Goal: Task Accomplishment & Management: Use online tool/utility

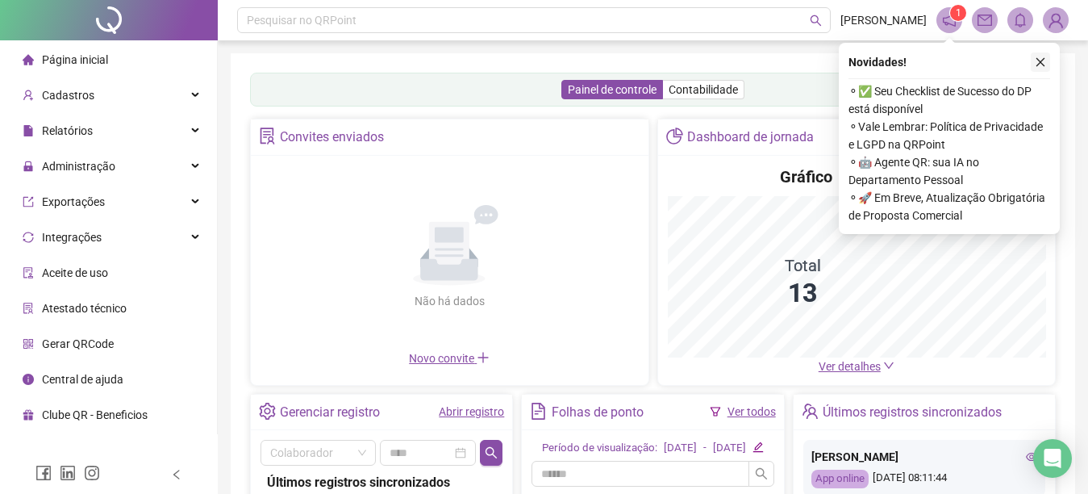
click at [1039, 63] on icon "close" at bounding box center [1040, 61] width 11 height 11
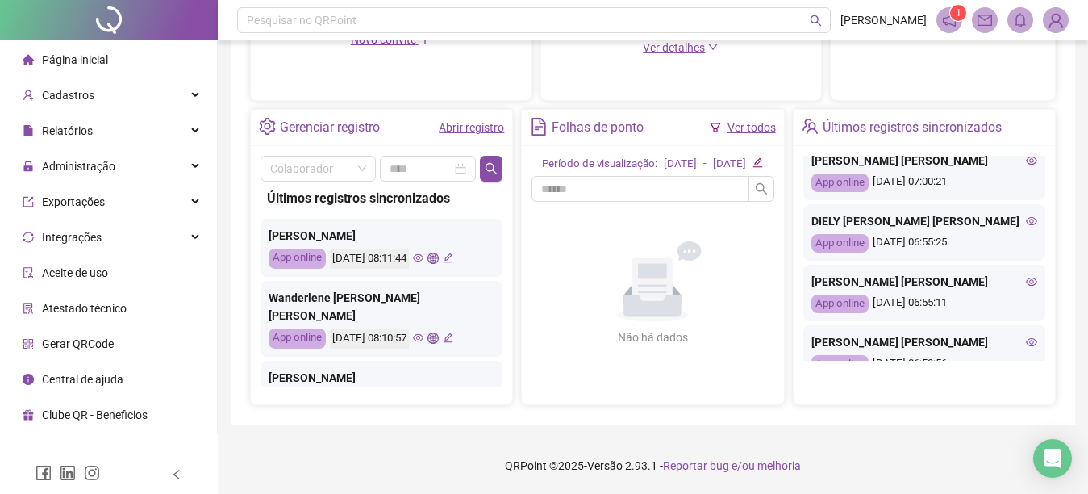
scroll to position [419, 0]
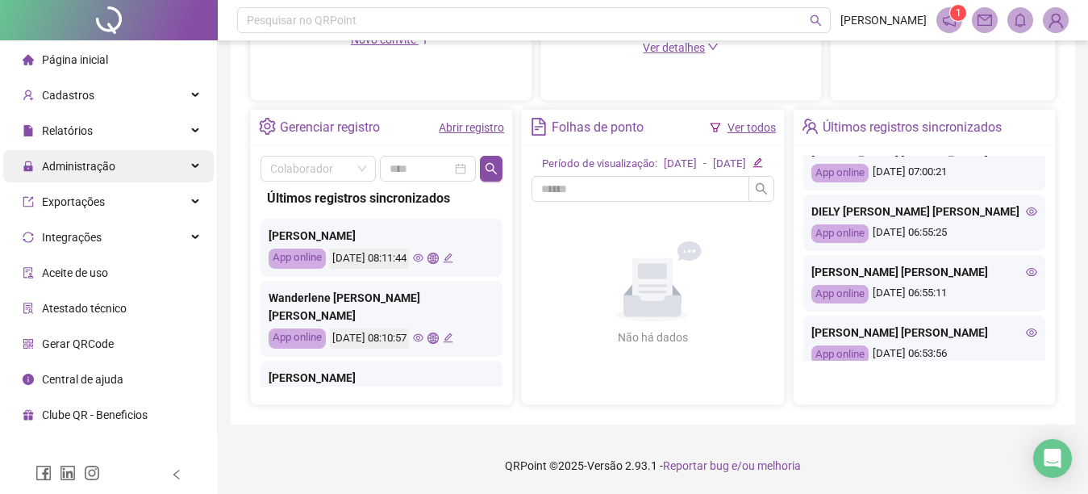
click at [127, 163] on div "Administração" at bounding box center [108, 166] width 211 height 32
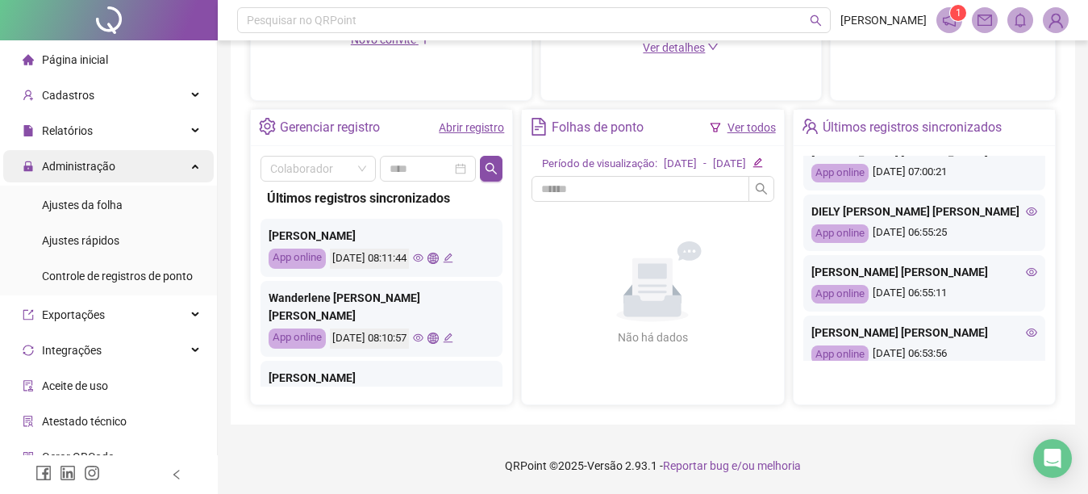
click at [127, 163] on div "Administração" at bounding box center [108, 166] width 211 height 32
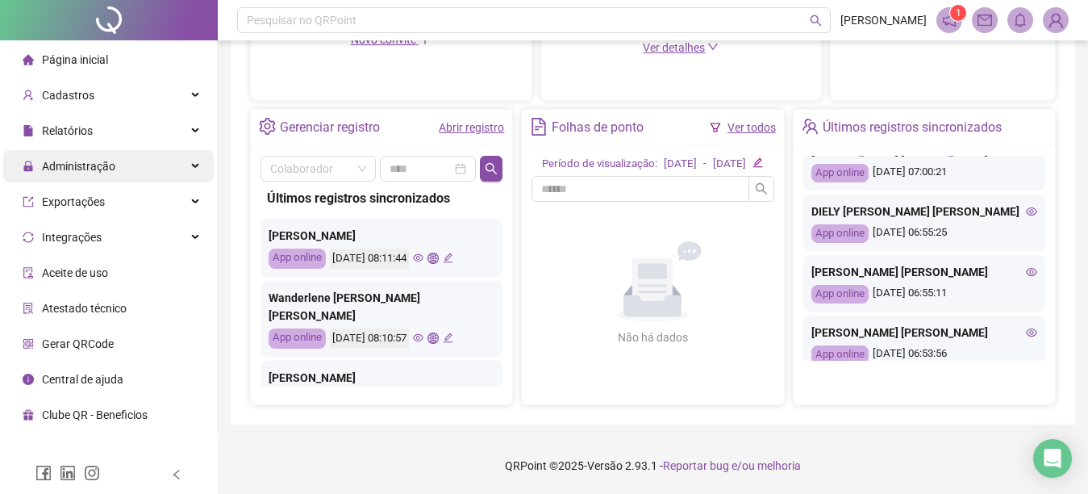
click at [126, 157] on div "Administração" at bounding box center [108, 166] width 211 height 32
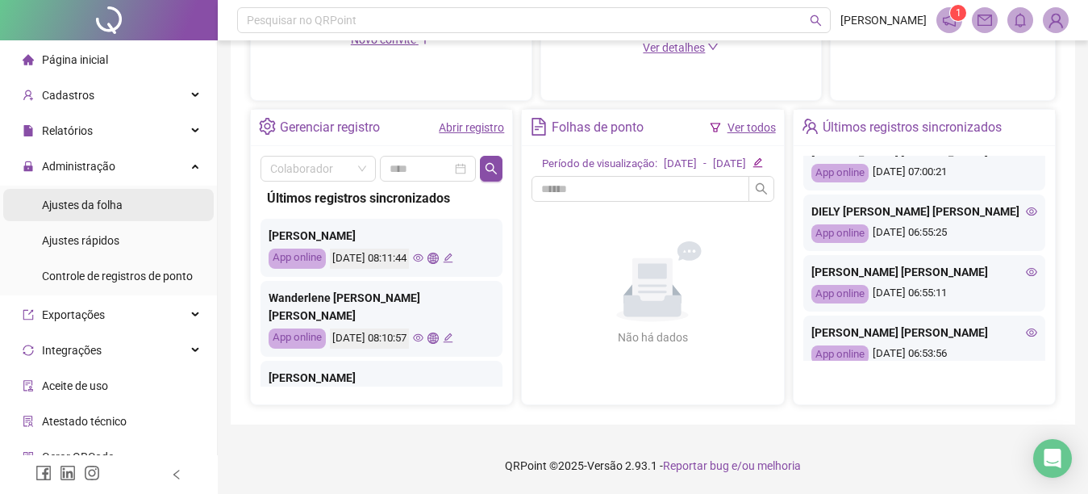
click at [123, 203] on li "Ajustes da folha" at bounding box center [108, 205] width 211 height 32
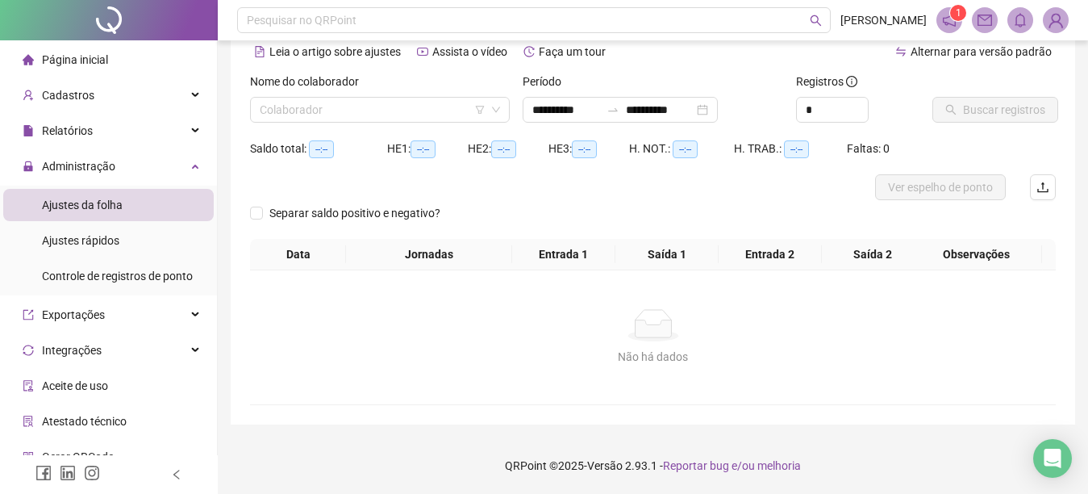
scroll to position [76, 0]
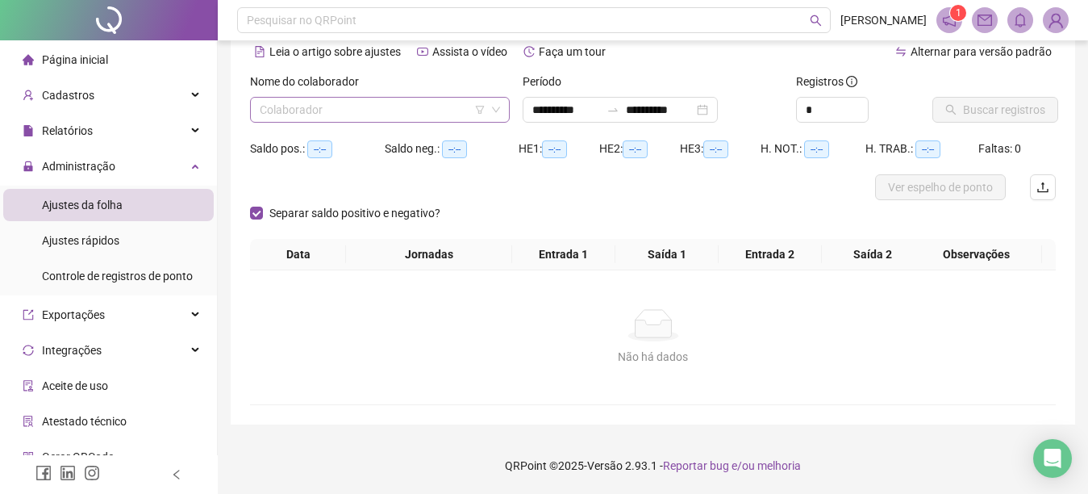
click at [259, 113] on div "Colaborador" at bounding box center [380, 110] width 260 height 26
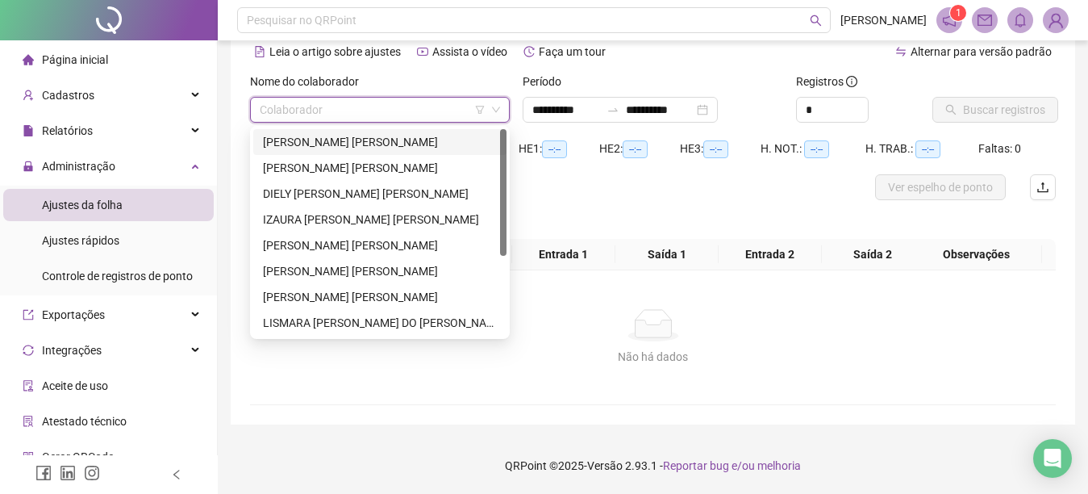
click at [280, 144] on div "[PERSON_NAME] [PERSON_NAME]" at bounding box center [380, 142] width 234 height 18
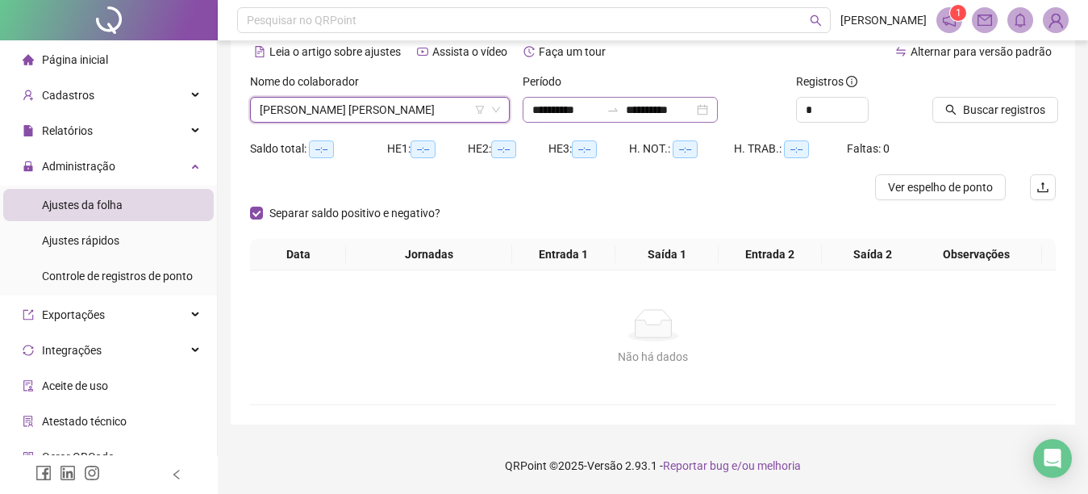
click at [528, 107] on div "**********" at bounding box center [620, 110] width 195 height 26
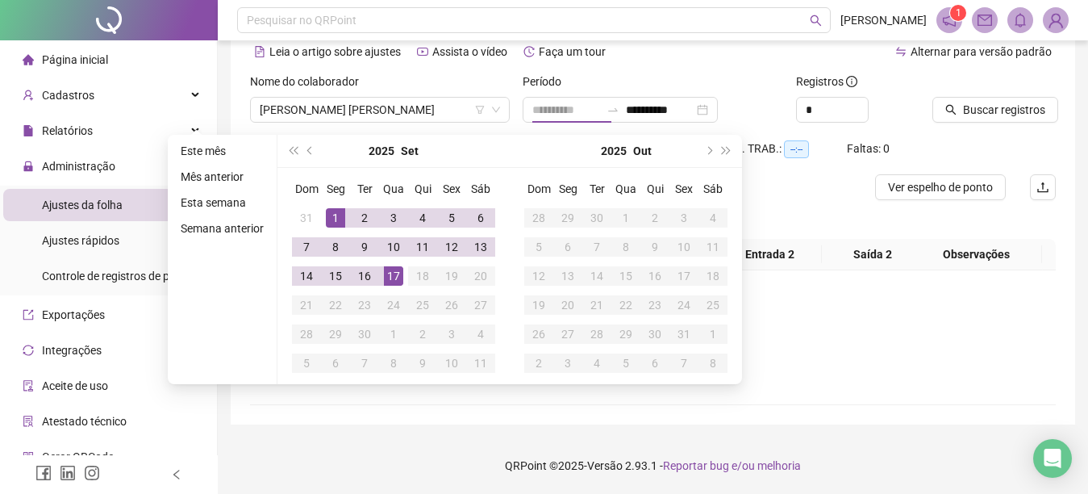
click at [331, 216] on div "1" at bounding box center [335, 217] width 19 height 19
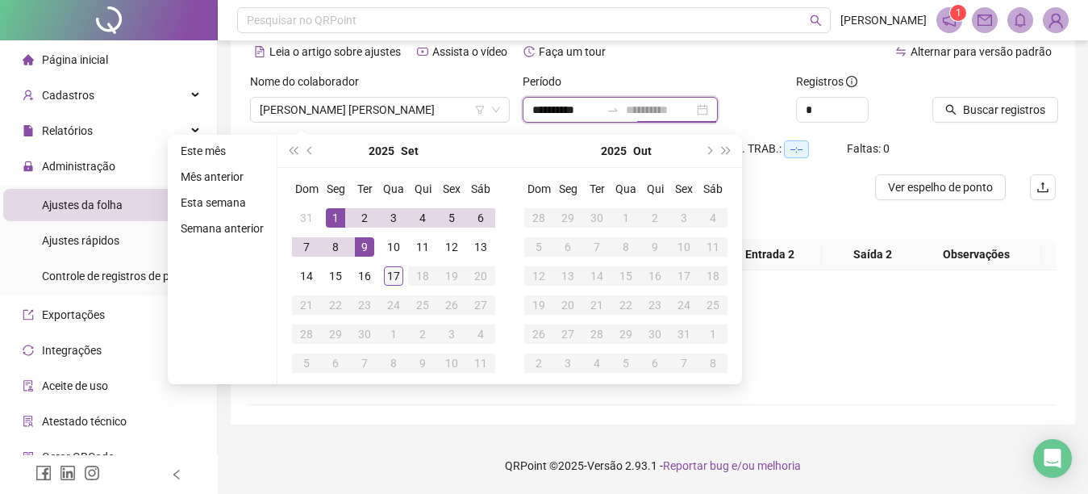
type input "**********"
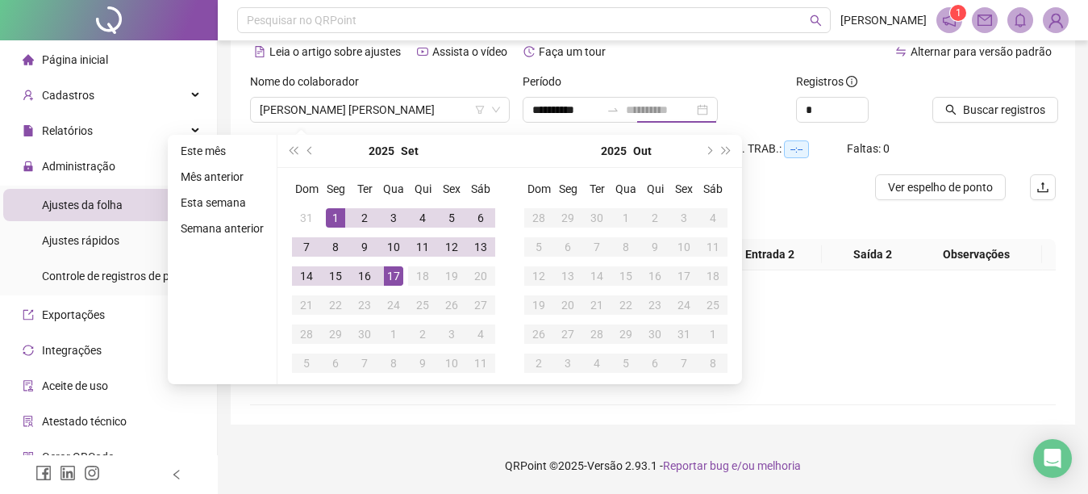
click at [394, 276] on div "17" at bounding box center [393, 275] width 19 height 19
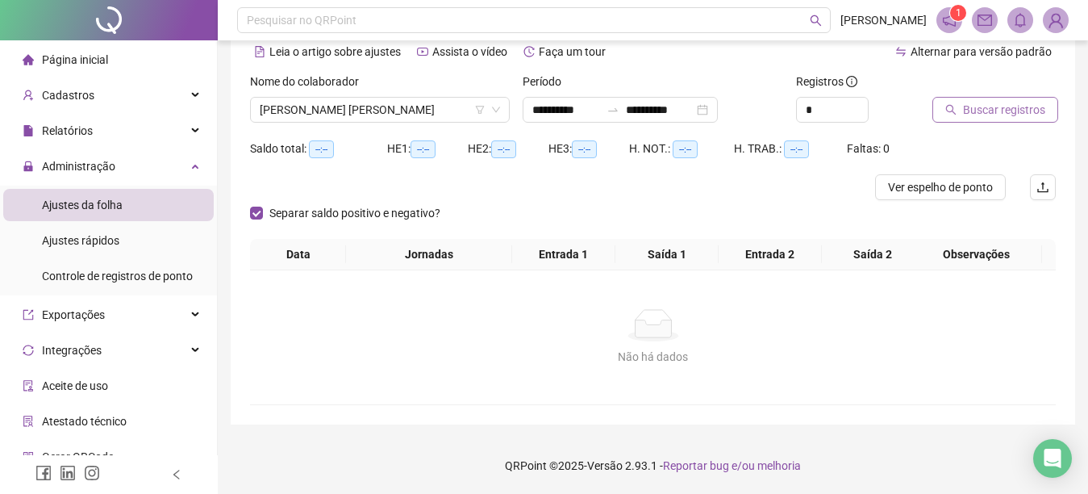
click at [949, 108] on icon "search" at bounding box center [950, 109] width 11 height 11
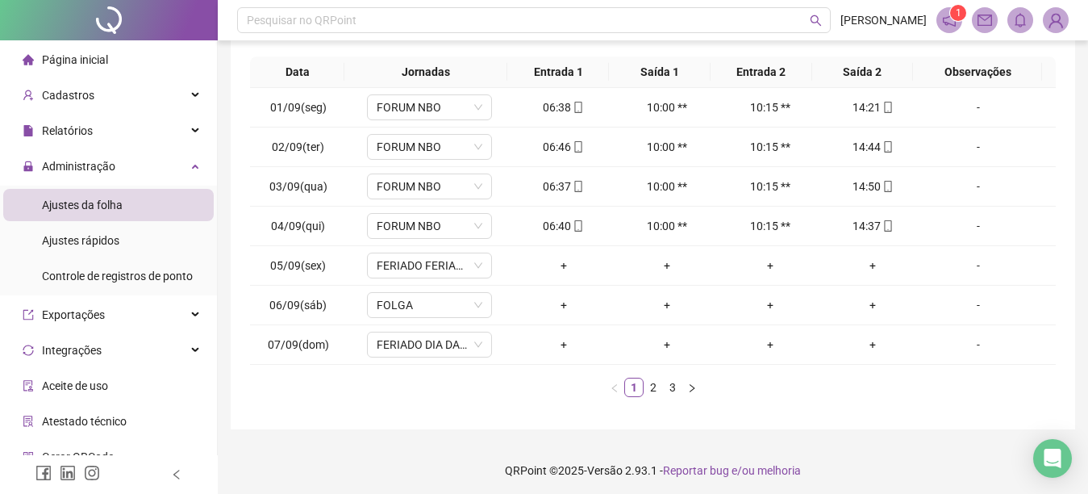
scroll to position [276, 0]
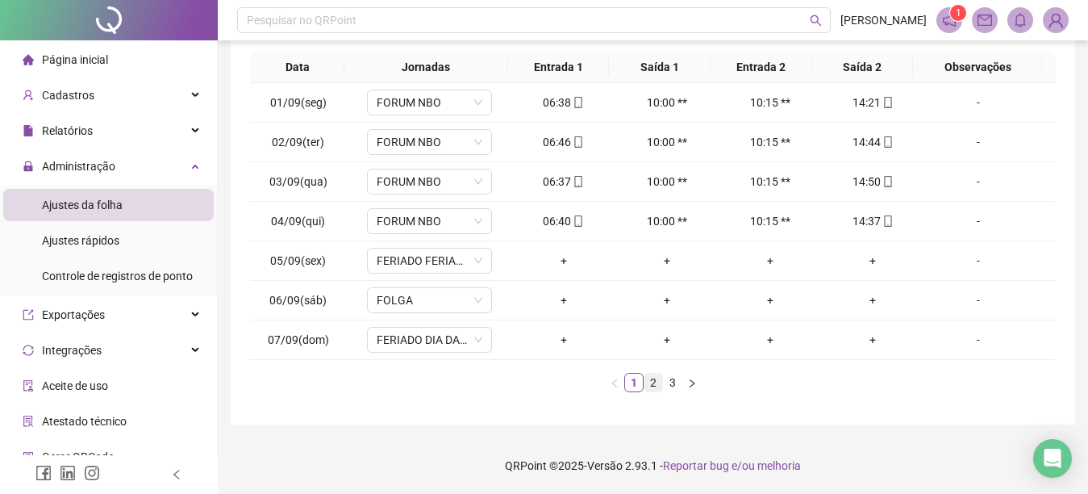
click at [649, 386] on link "2" at bounding box center [653, 382] width 18 height 18
click at [672, 380] on link "3" at bounding box center [673, 382] width 18 height 18
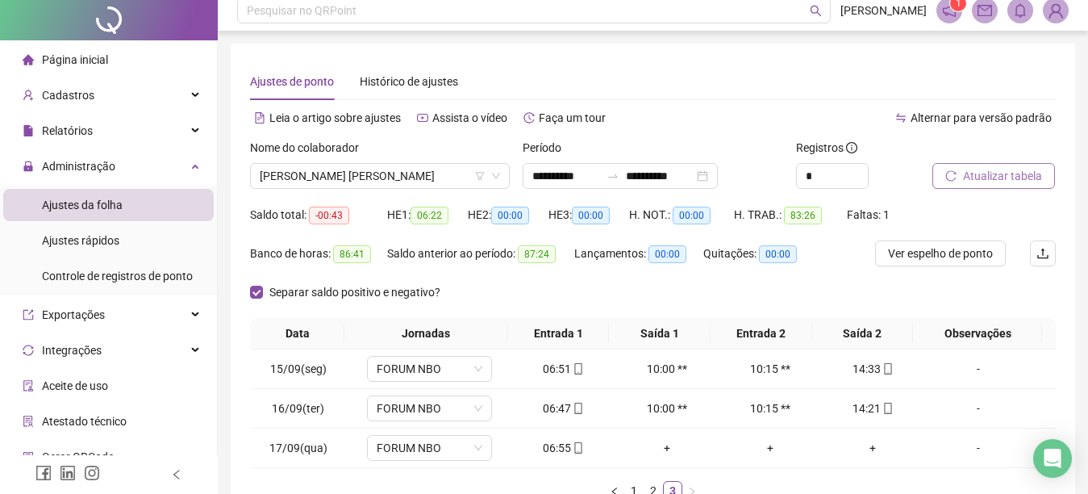
scroll to position [0, 0]
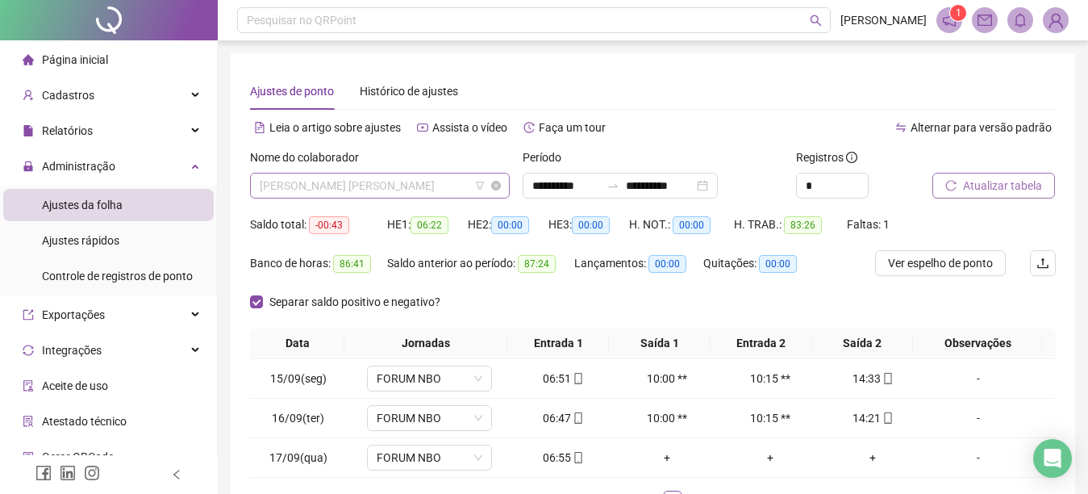
click at [436, 178] on span "[PERSON_NAME] [PERSON_NAME]" at bounding box center [380, 185] width 240 height 24
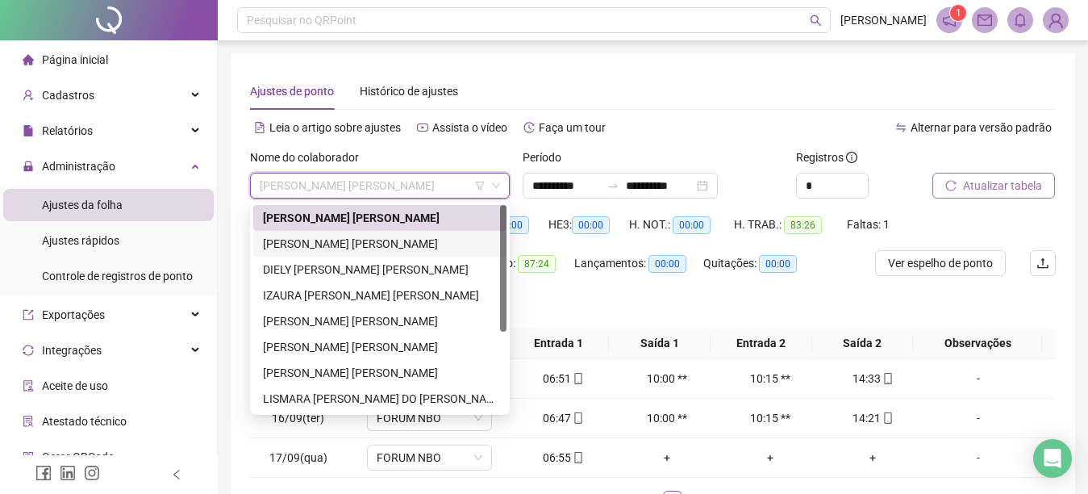
click at [335, 243] on div "[PERSON_NAME] [PERSON_NAME]" at bounding box center [380, 244] width 234 height 18
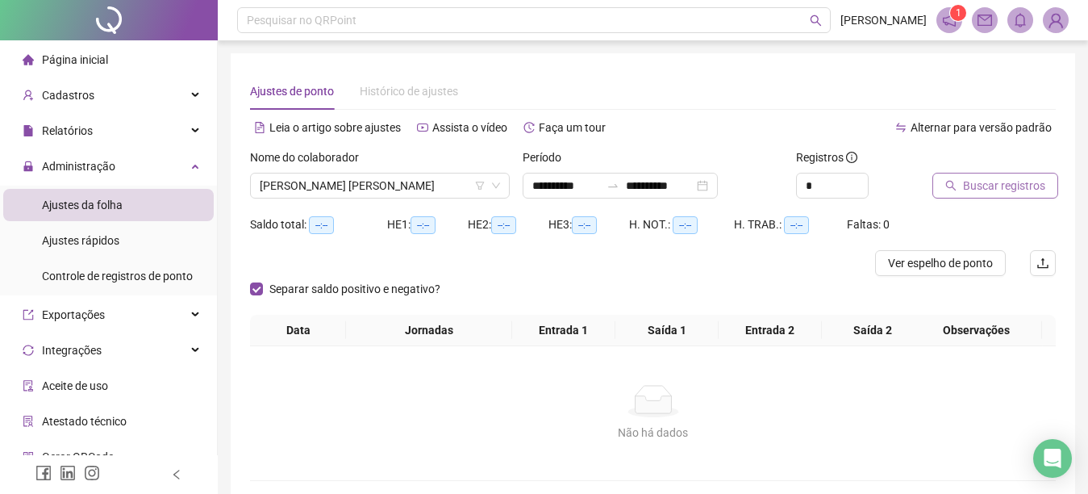
click at [949, 179] on button "Buscar registros" at bounding box center [995, 186] width 126 height 26
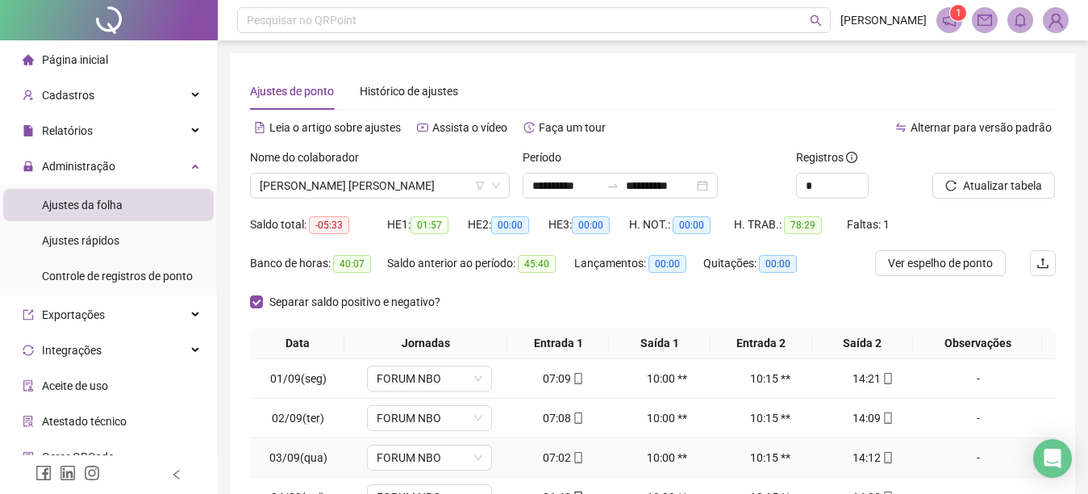
click at [1006, 452] on div "-" at bounding box center [978, 457] width 95 height 18
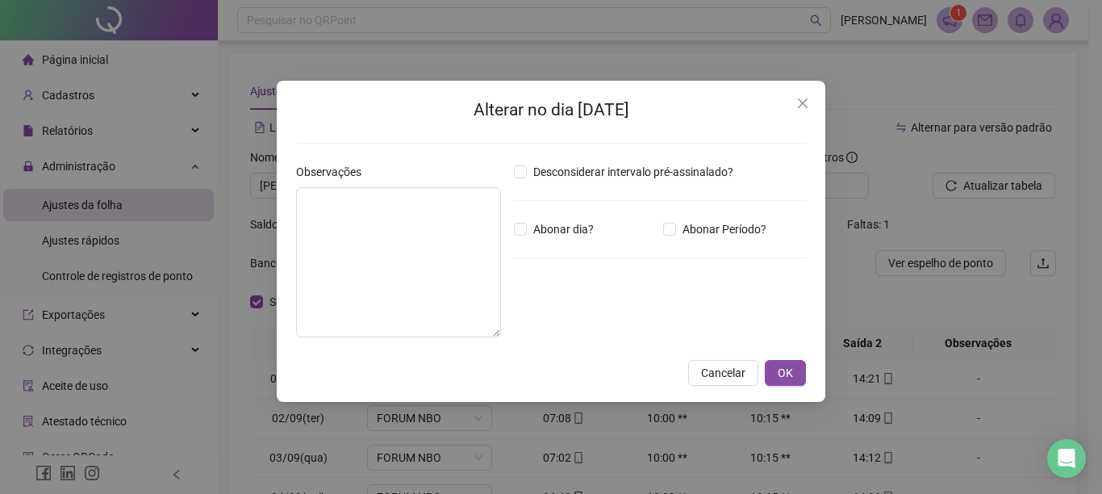
click at [1058, 327] on div "Alterar no dia [DATE] Observações Desconsiderar intervalo pré-assinalado? Abona…" at bounding box center [551, 247] width 1102 height 494
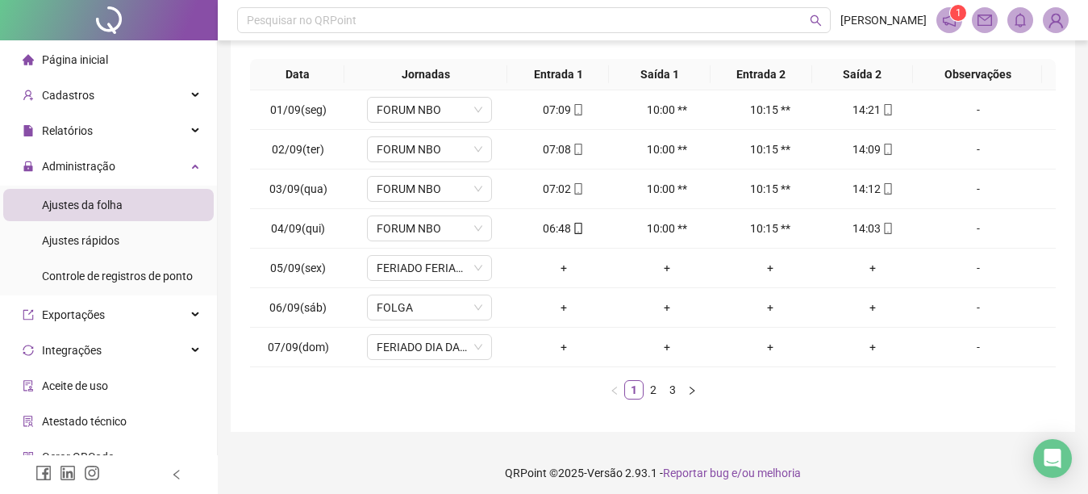
scroll to position [276, 0]
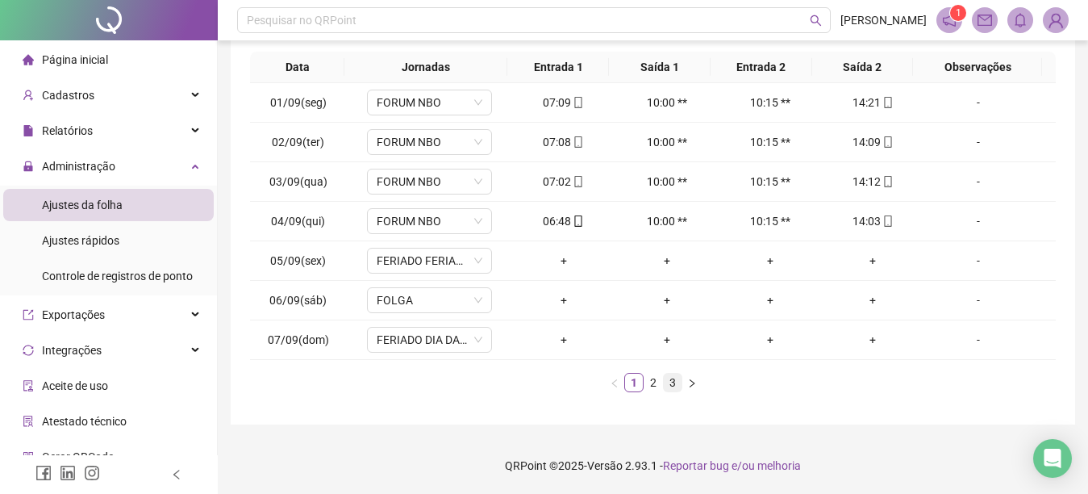
click at [669, 384] on link "3" at bounding box center [673, 382] width 18 height 18
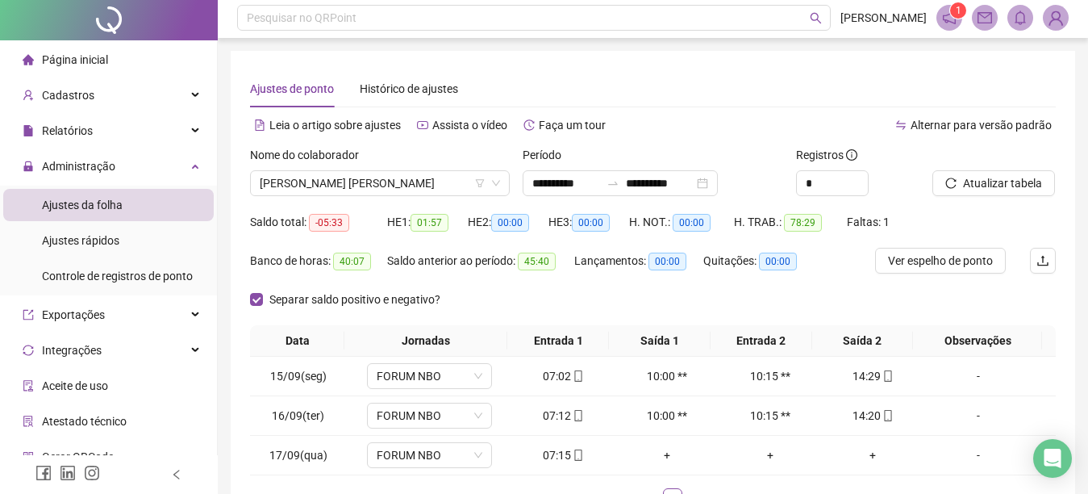
scroll to position [0, 0]
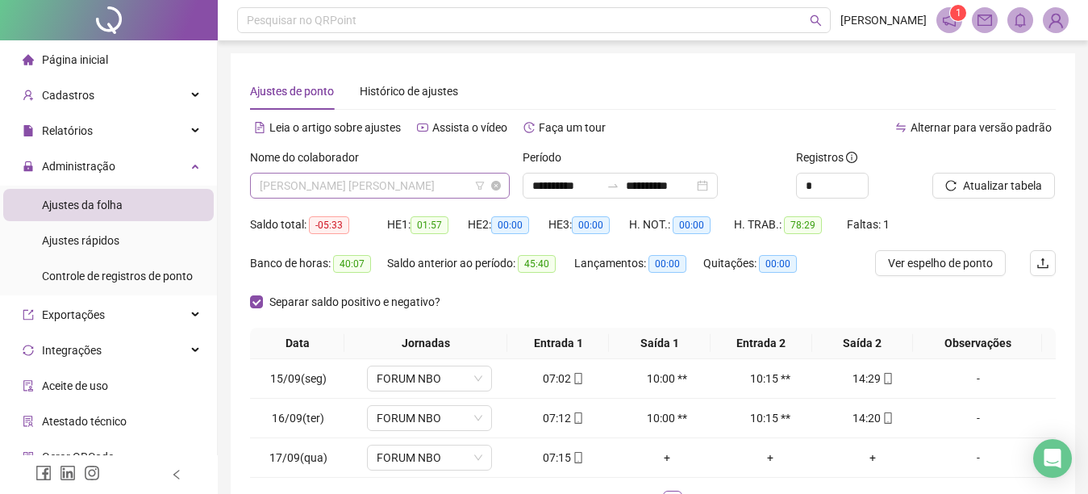
click at [453, 185] on span "[PERSON_NAME] [PERSON_NAME]" at bounding box center [380, 185] width 240 height 24
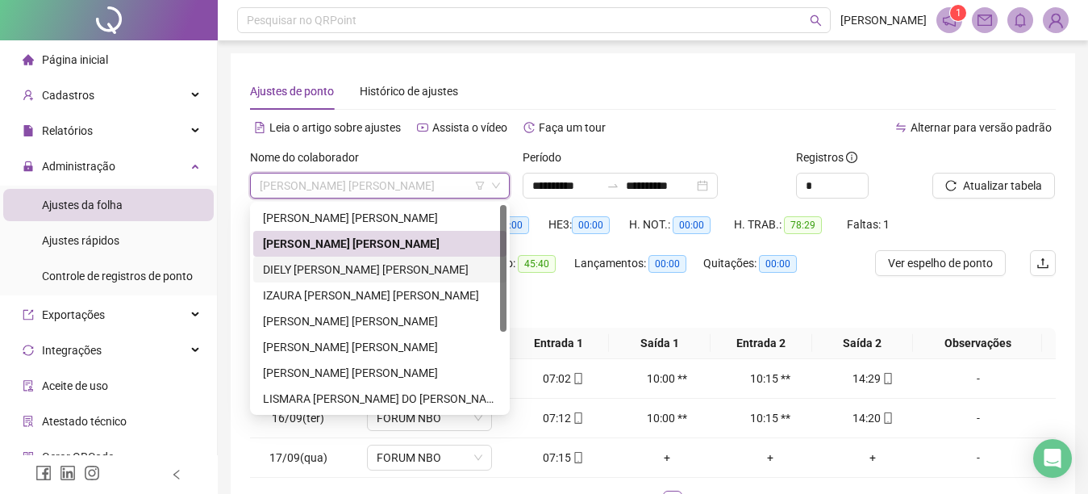
click at [392, 268] on div "DIELY [PERSON_NAME] [PERSON_NAME]" at bounding box center [380, 270] width 234 height 18
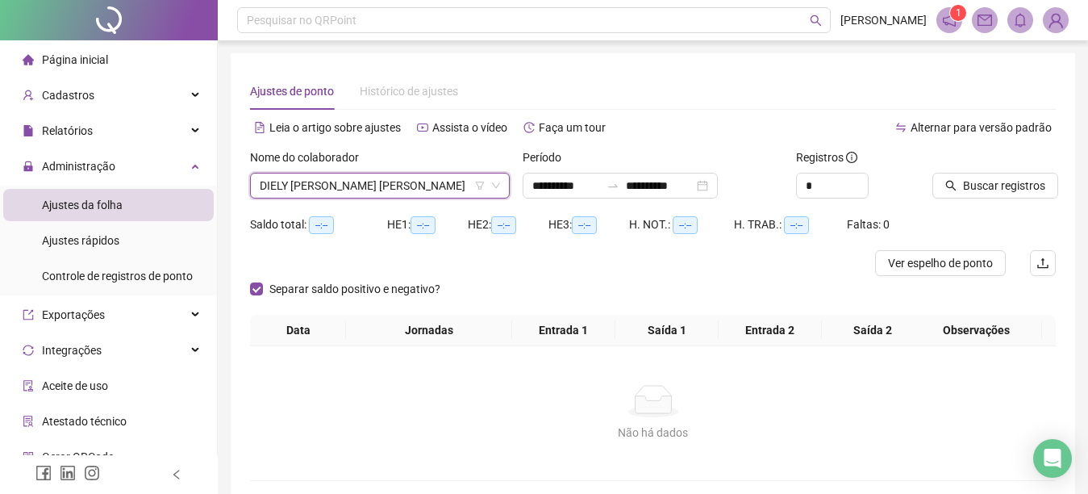
click at [950, 181] on icon "search" at bounding box center [951, 186] width 10 height 10
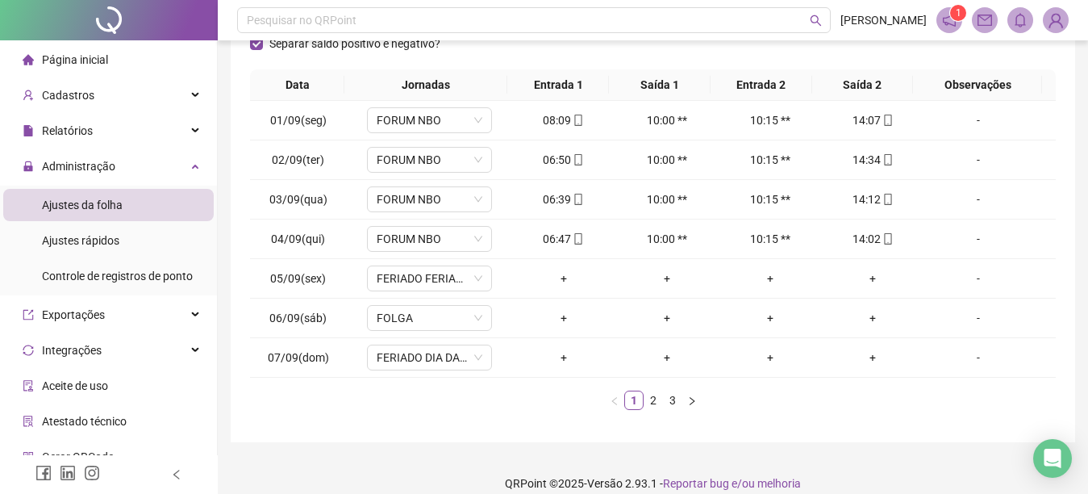
scroll to position [276, 0]
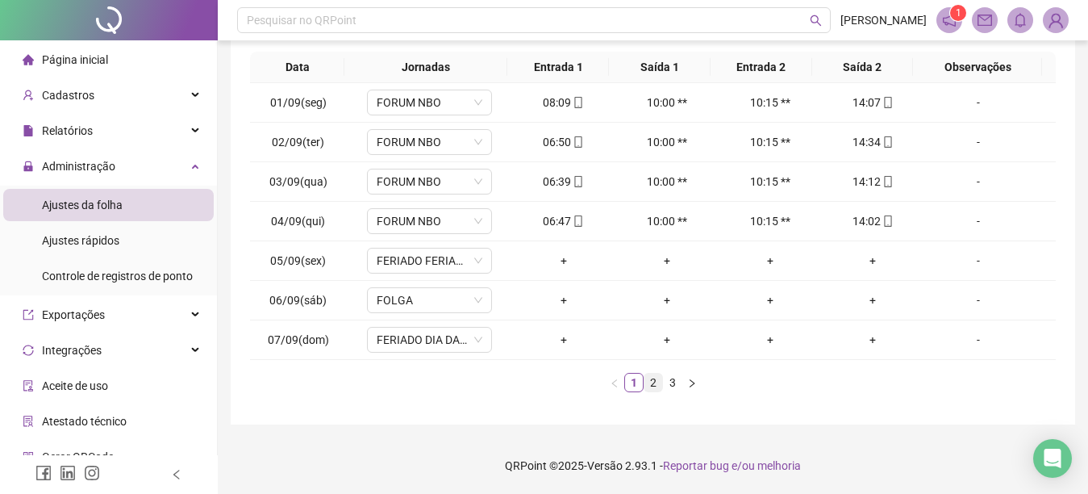
click at [651, 379] on link "2" at bounding box center [653, 382] width 18 height 18
click at [671, 385] on link "3" at bounding box center [673, 382] width 18 height 18
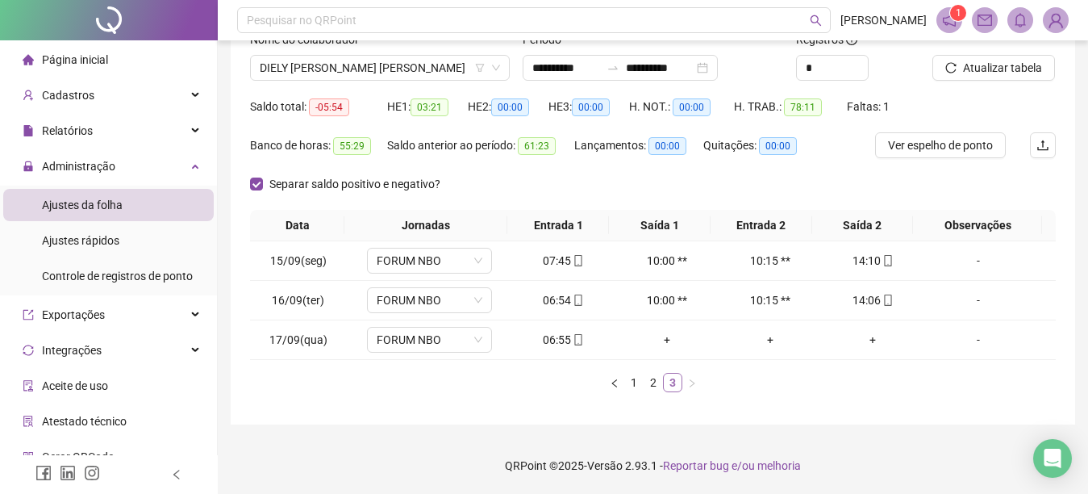
scroll to position [118, 0]
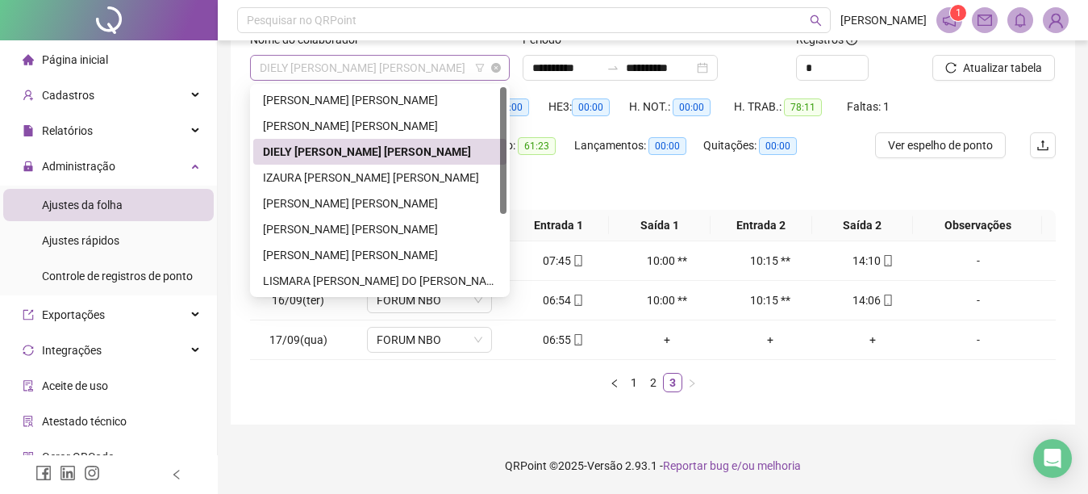
click at [457, 75] on span "DIELY [PERSON_NAME] [PERSON_NAME]" at bounding box center [380, 68] width 240 height 24
click at [445, 176] on div "IZAURA [PERSON_NAME] [PERSON_NAME]" at bounding box center [380, 178] width 234 height 18
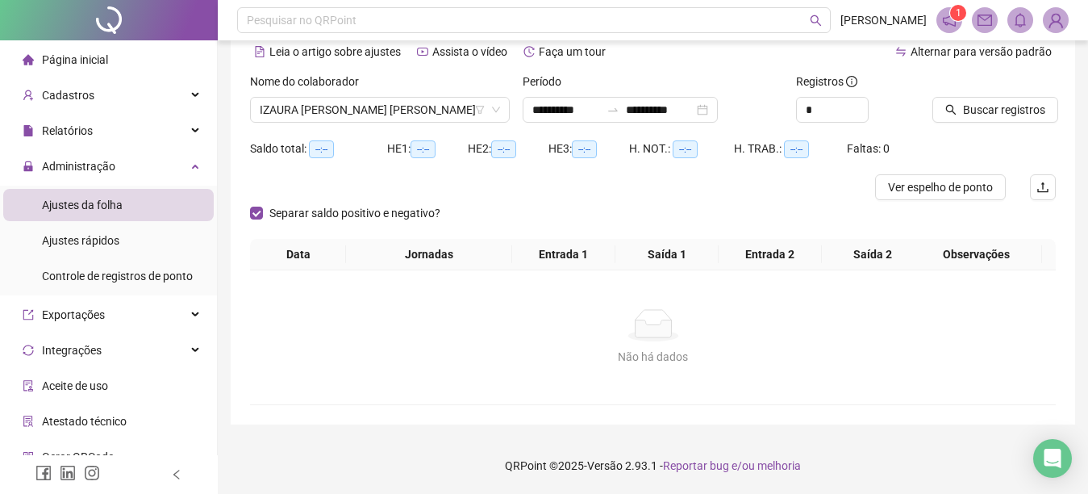
click at [947, 112] on icon "search" at bounding box center [950, 109] width 11 height 11
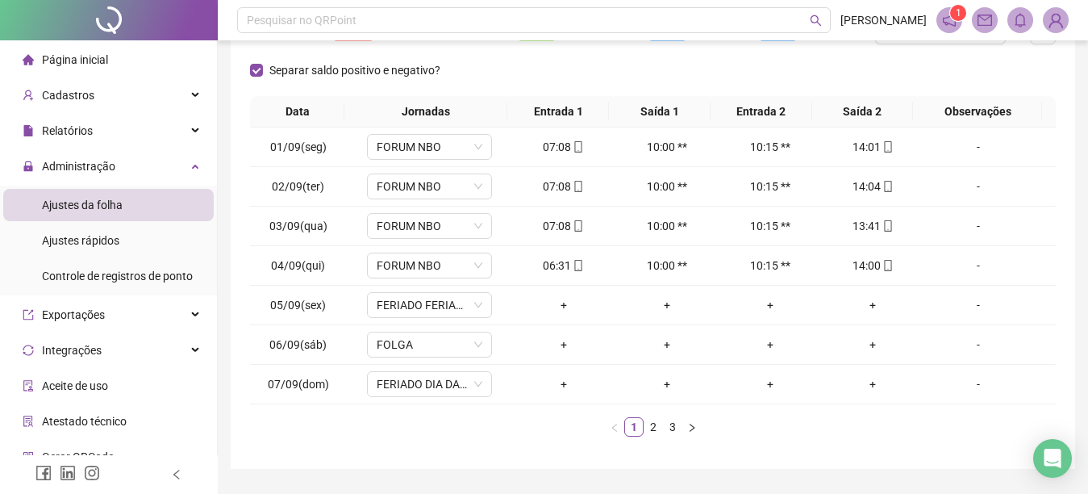
scroll to position [276, 0]
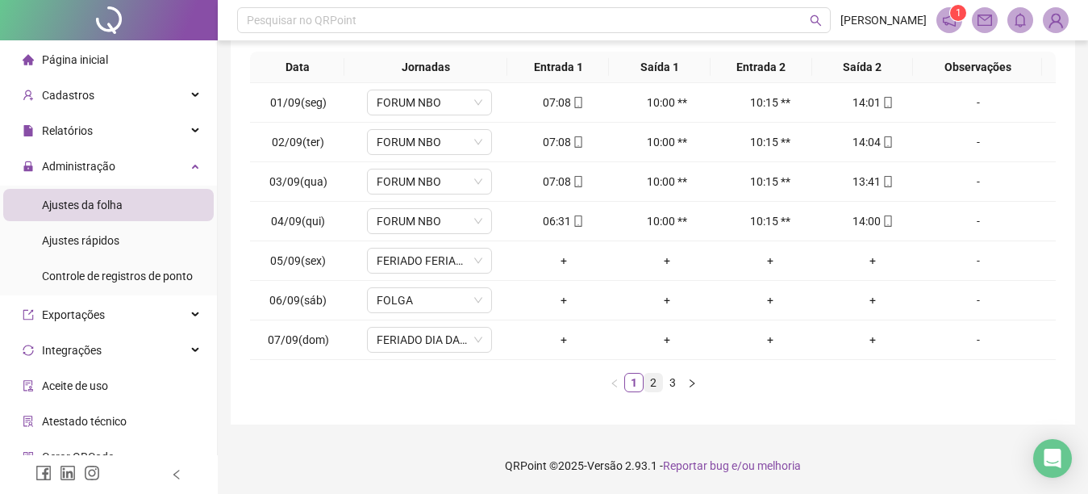
click at [653, 382] on link "2" at bounding box center [653, 382] width 18 height 18
click at [672, 383] on link "3" at bounding box center [673, 382] width 18 height 18
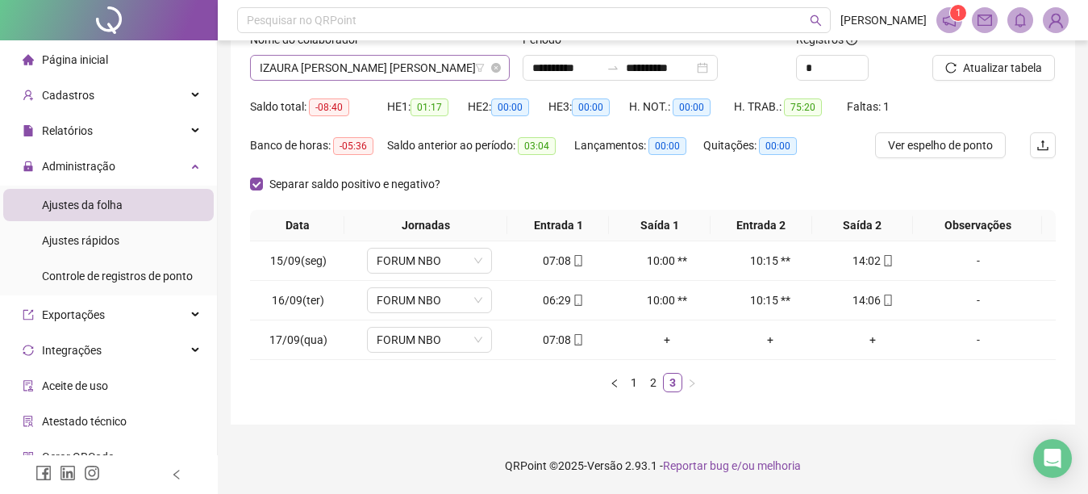
click at [432, 68] on span "IZAURA [PERSON_NAME] [PERSON_NAME]" at bounding box center [380, 68] width 240 height 24
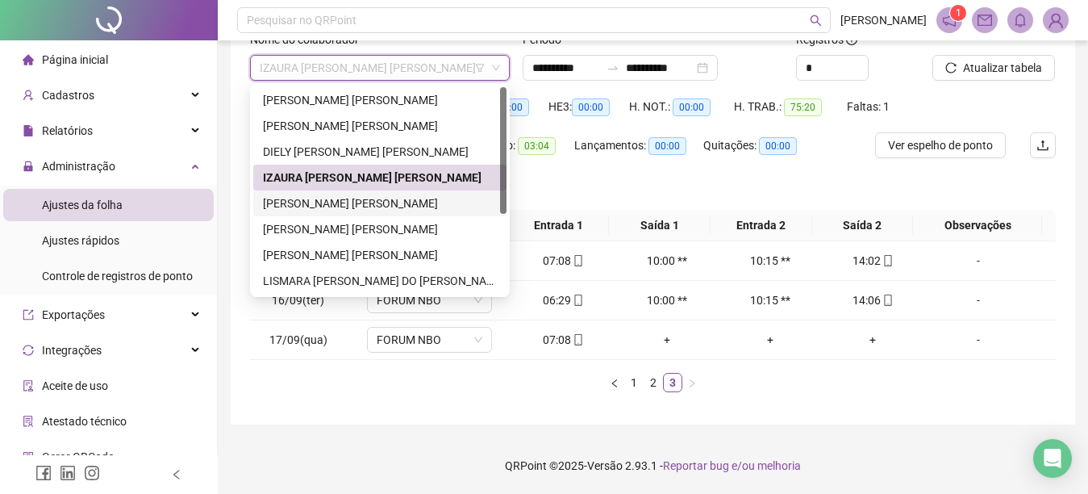
click at [399, 202] on div "[PERSON_NAME] [PERSON_NAME]" at bounding box center [380, 203] width 234 height 18
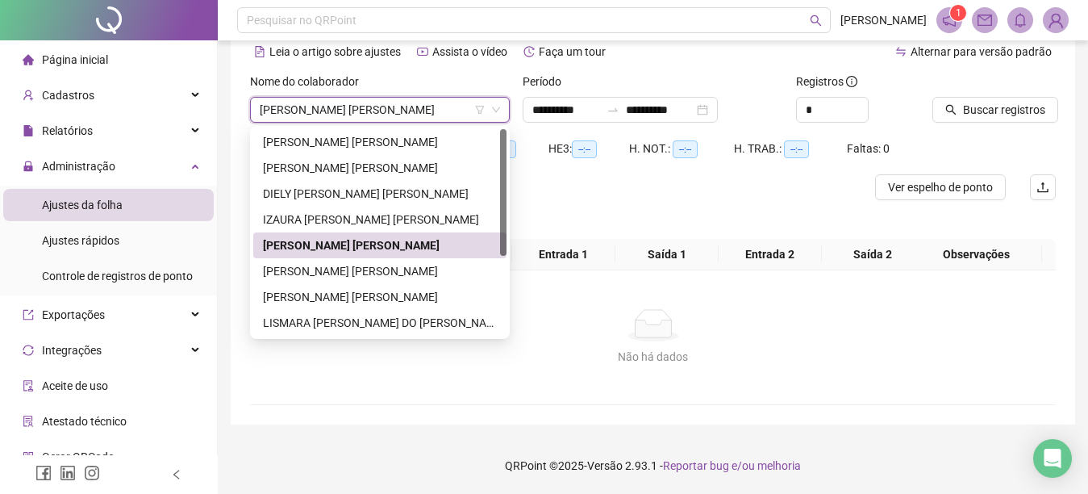
scroll to position [76, 0]
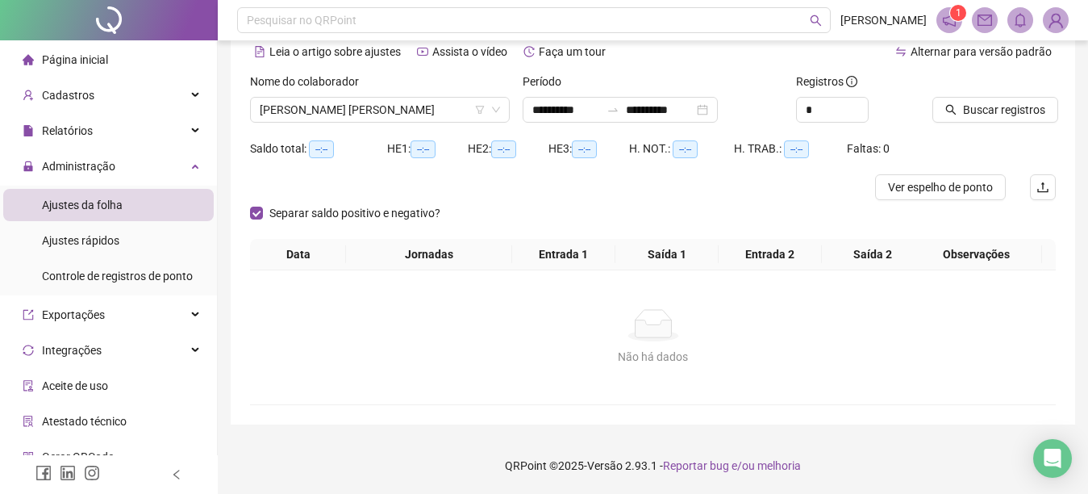
click at [951, 108] on icon "search" at bounding box center [950, 109] width 11 height 11
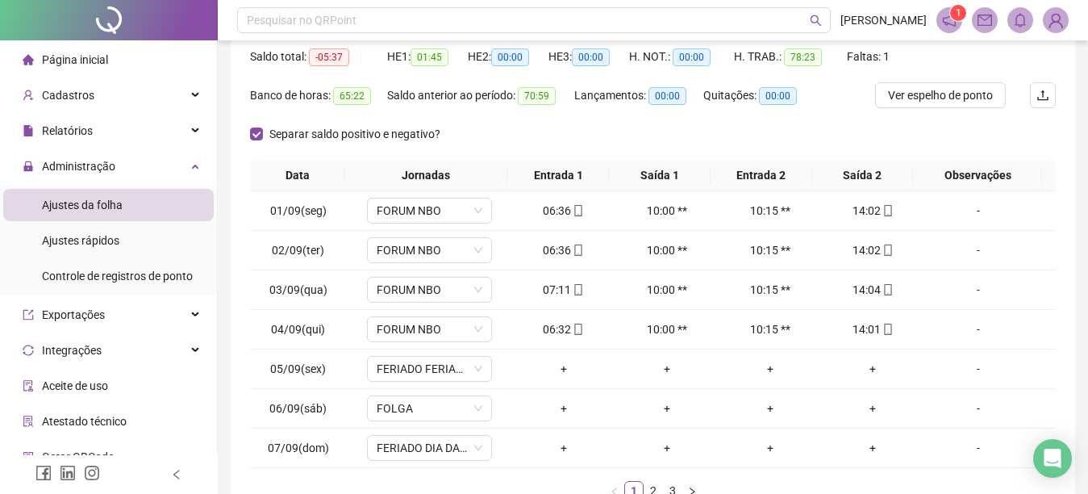
scroll to position [173, 0]
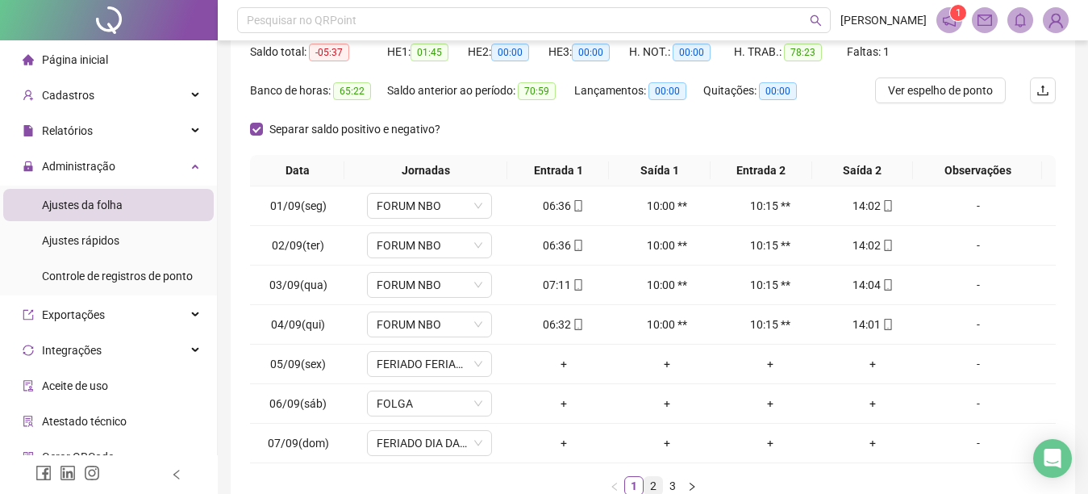
click at [654, 485] on link "2" at bounding box center [653, 486] width 18 height 18
click at [670, 486] on link "3" at bounding box center [673, 486] width 18 height 18
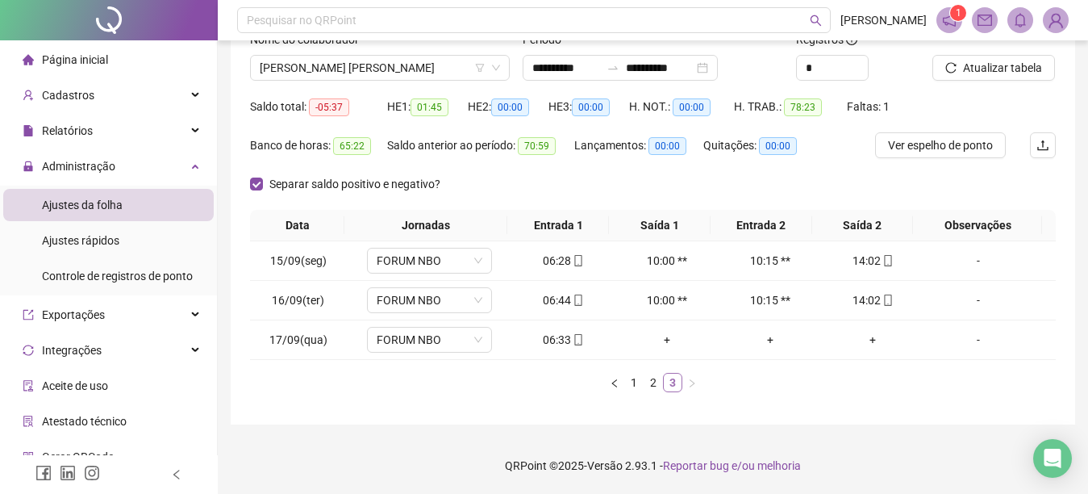
scroll to position [118, 0]
click at [443, 62] on span "[PERSON_NAME] [PERSON_NAME]" at bounding box center [380, 68] width 240 height 24
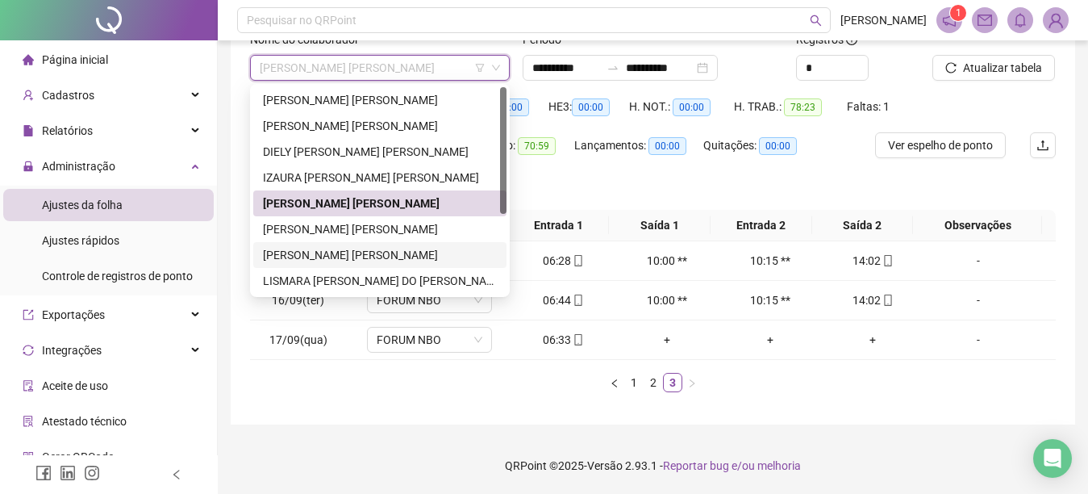
click at [335, 252] on div "[PERSON_NAME] [PERSON_NAME]" at bounding box center [380, 255] width 234 height 18
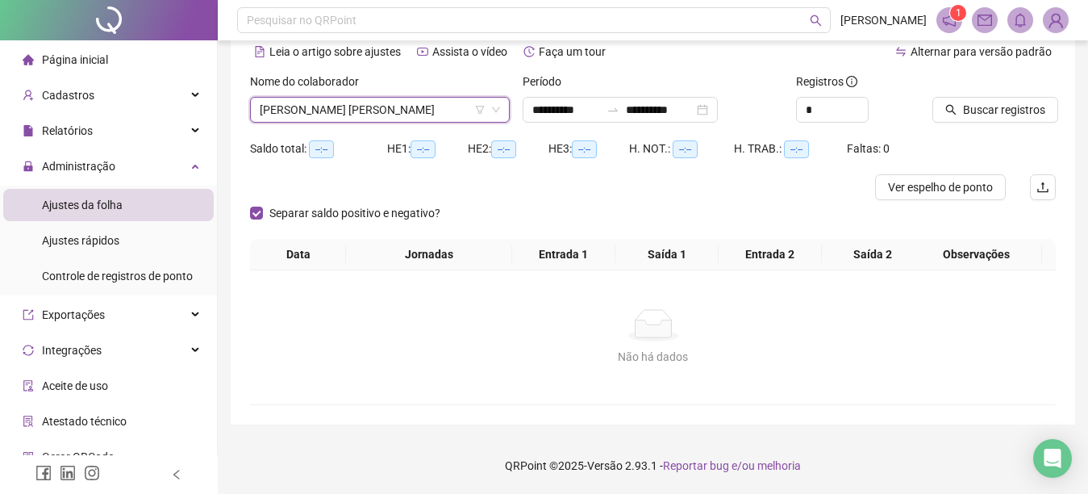
scroll to position [76, 0]
click at [947, 106] on icon "search" at bounding box center [950, 109] width 11 height 11
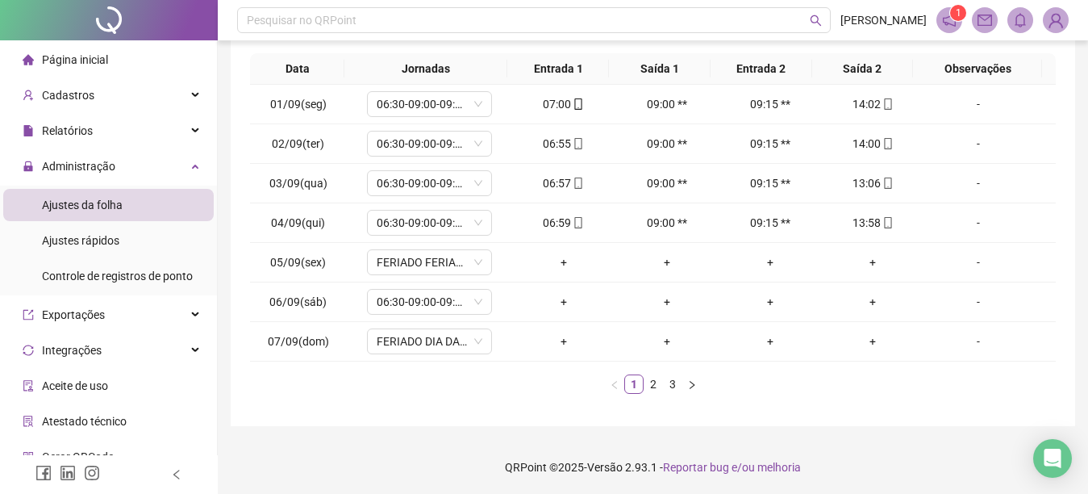
scroll to position [276, 0]
click at [651, 384] on link "2" at bounding box center [653, 382] width 18 height 18
click at [671, 381] on link "3" at bounding box center [673, 382] width 18 height 18
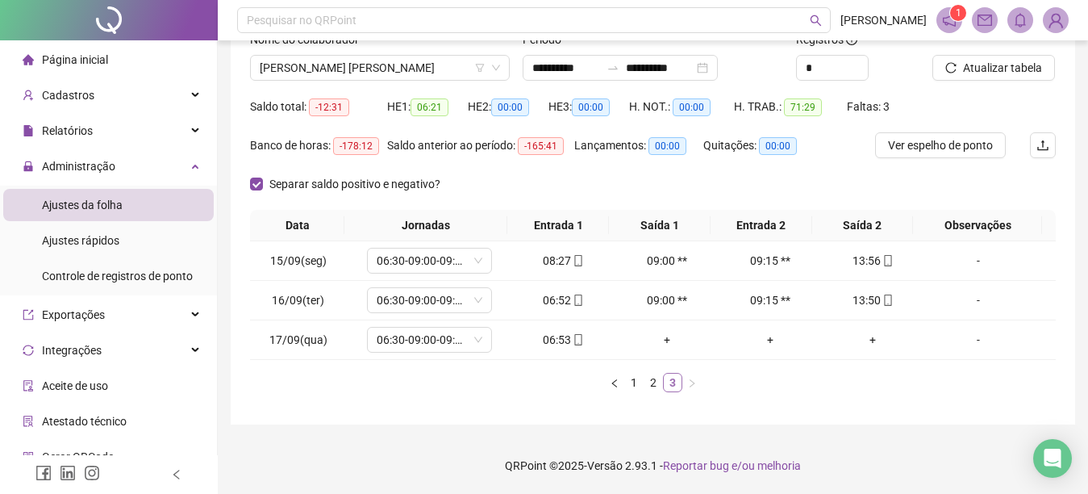
scroll to position [118, 0]
click at [439, 65] on span "[PERSON_NAME] [PERSON_NAME]" at bounding box center [380, 68] width 240 height 24
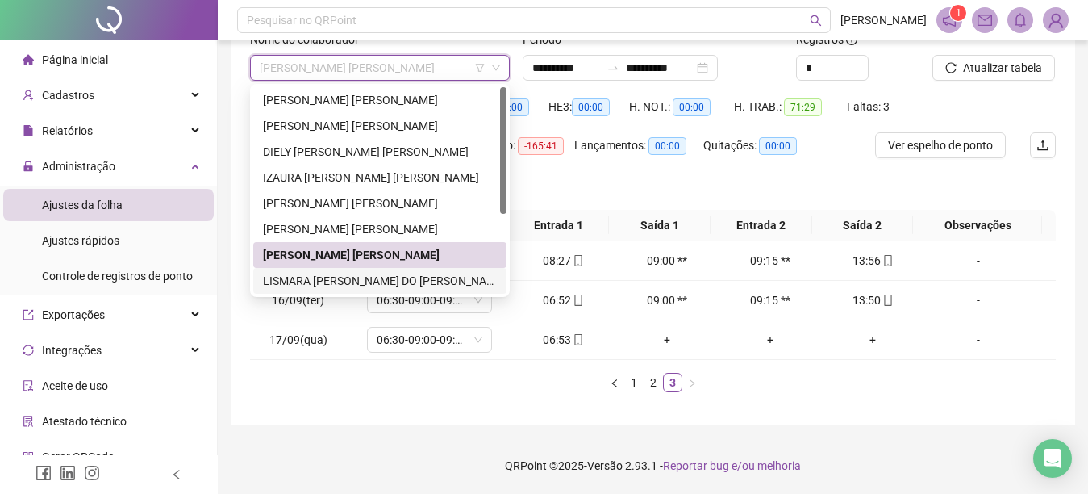
click at [394, 282] on div "LISMARA [PERSON_NAME] DO [PERSON_NAME]" at bounding box center [380, 281] width 234 height 18
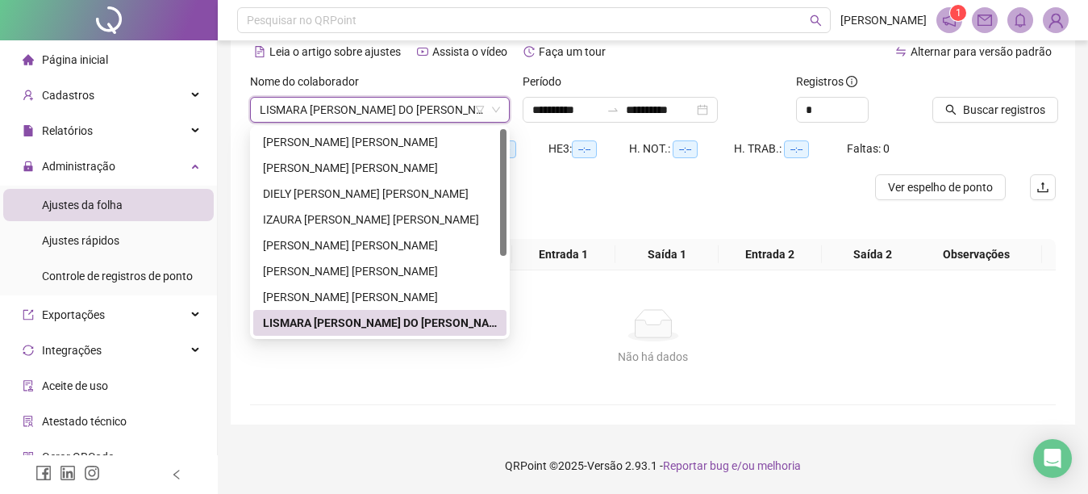
scroll to position [76, 0]
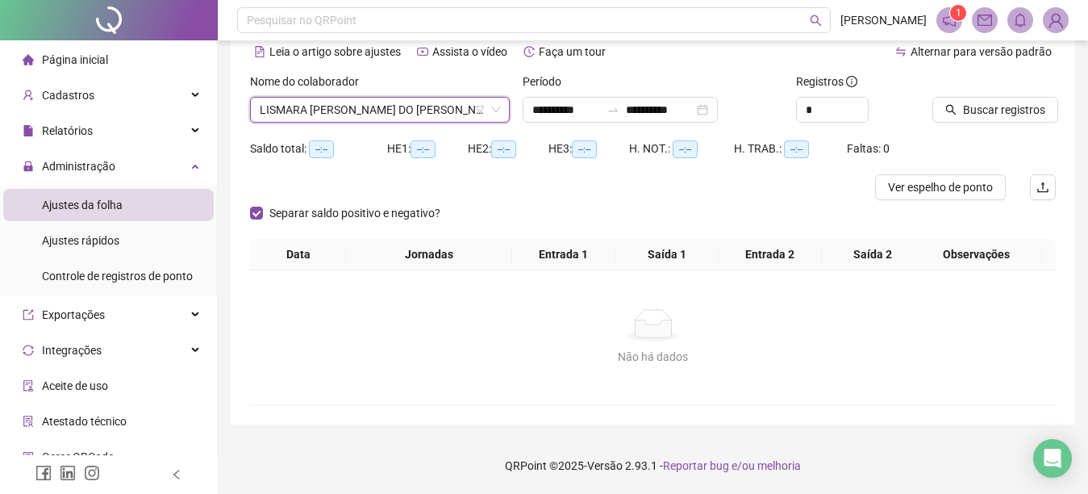
click at [949, 106] on icon "search" at bounding box center [951, 110] width 10 height 10
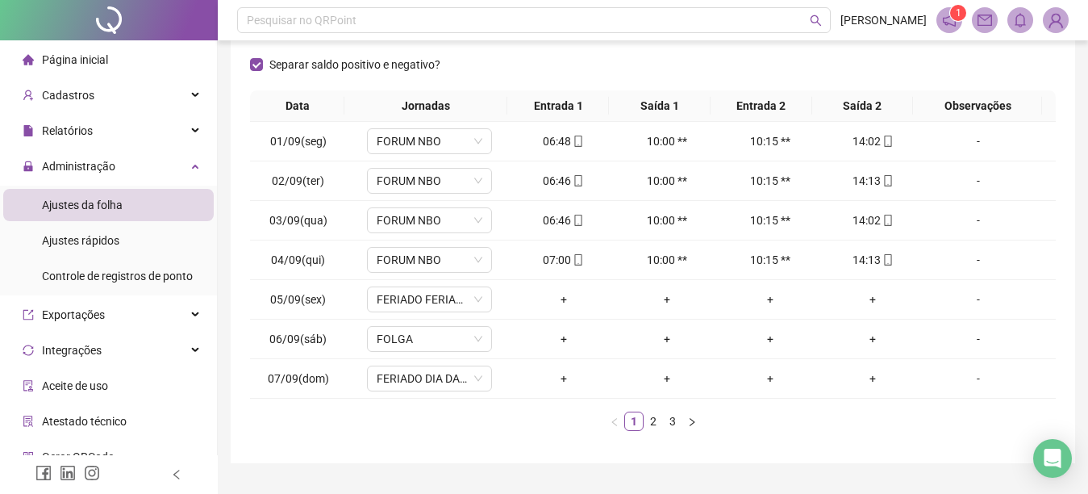
scroll to position [269, 0]
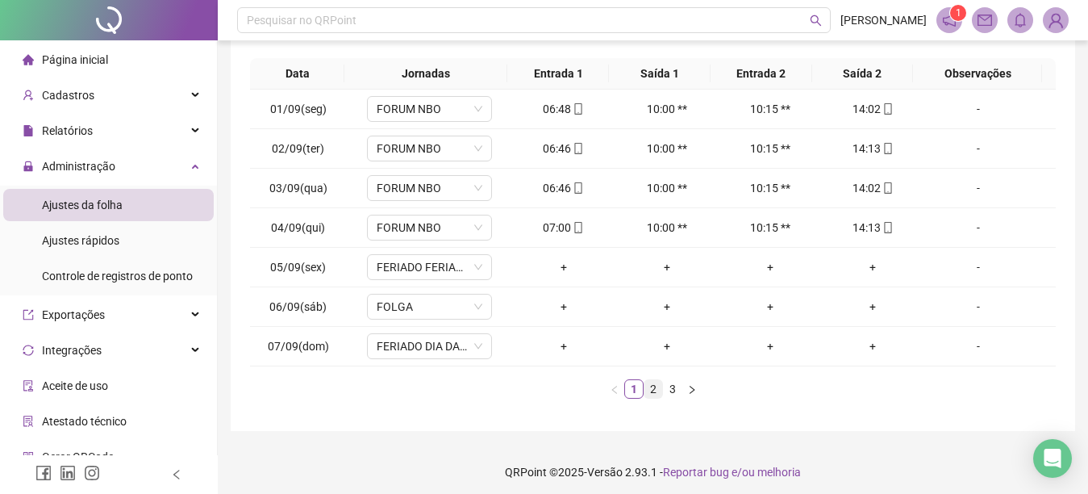
click at [653, 390] on link "2" at bounding box center [653, 389] width 18 height 18
click at [670, 391] on link "3" at bounding box center [673, 389] width 18 height 18
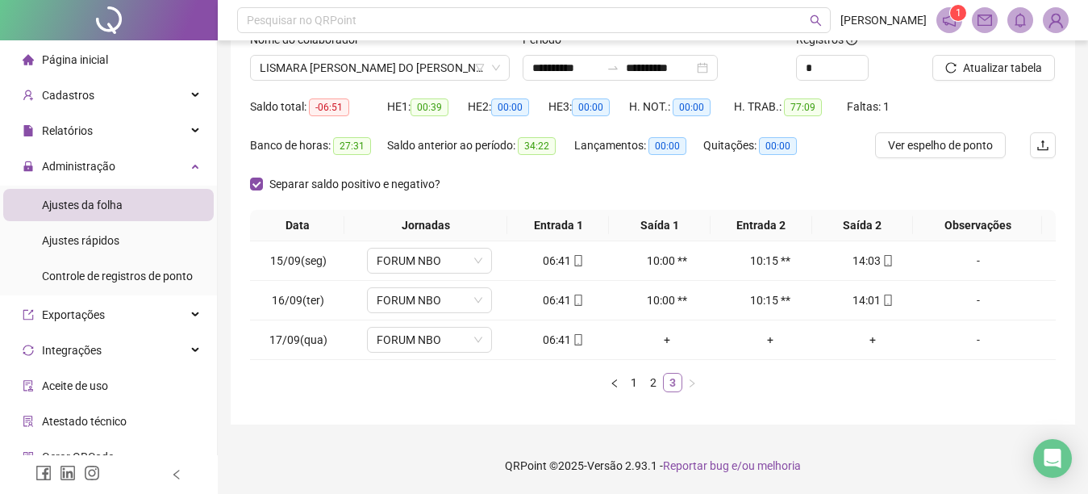
scroll to position [118, 0]
click at [445, 69] on span "LISMARA [PERSON_NAME] DO [PERSON_NAME]" at bounding box center [380, 68] width 240 height 24
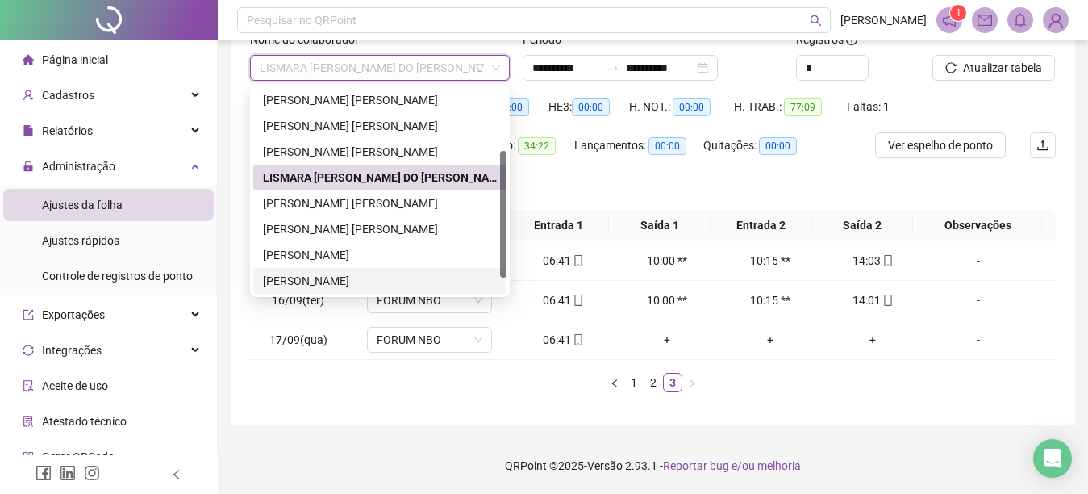
scroll to position [129, 0]
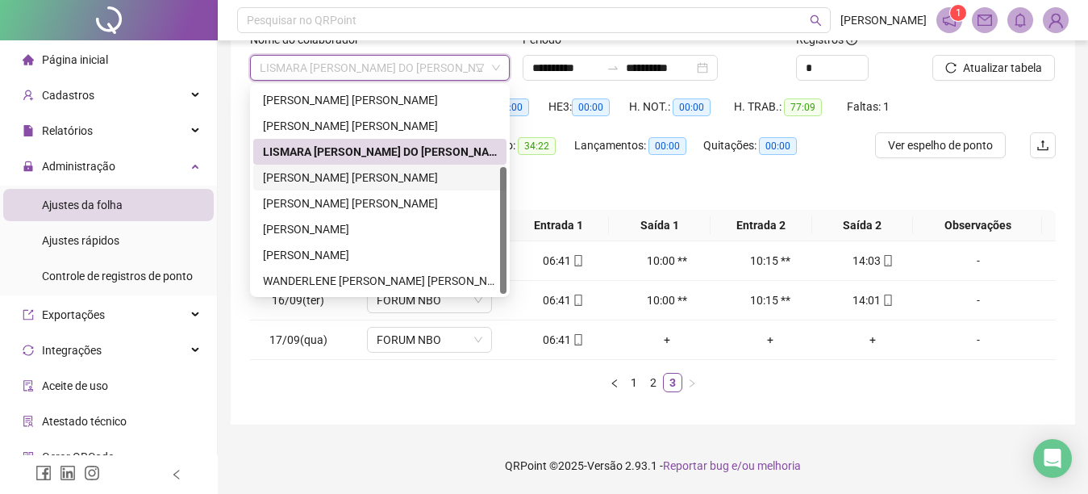
click at [374, 174] on div "[PERSON_NAME] [PERSON_NAME]" at bounding box center [380, 178] width 234 height 18
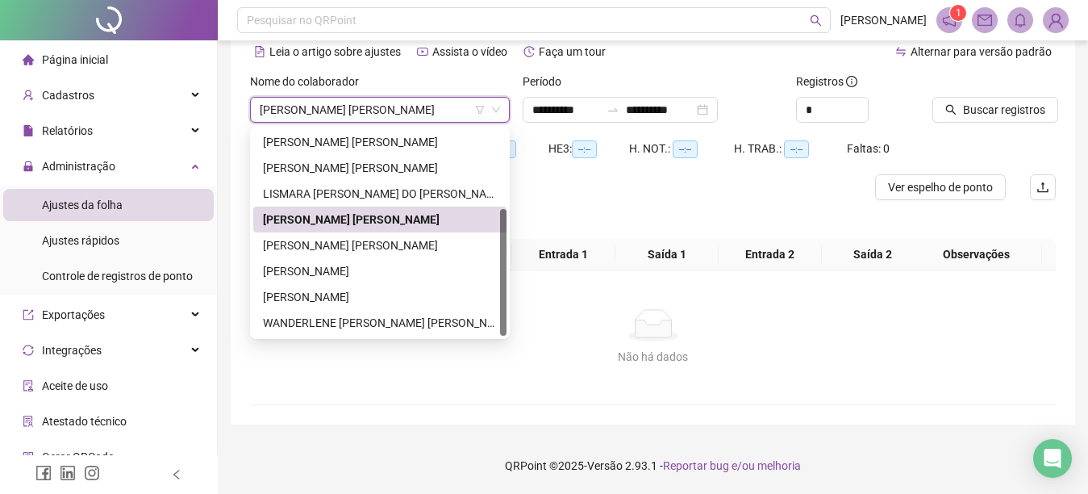
scroll to position [76, 0]
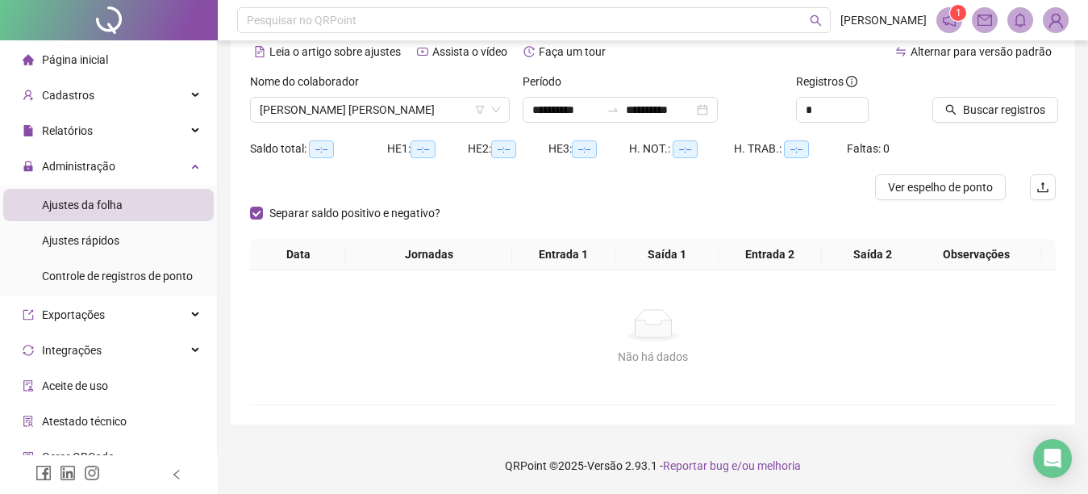
click at [947, 109] on icon "search" at bounding box center [950, 109] width 11 height 11
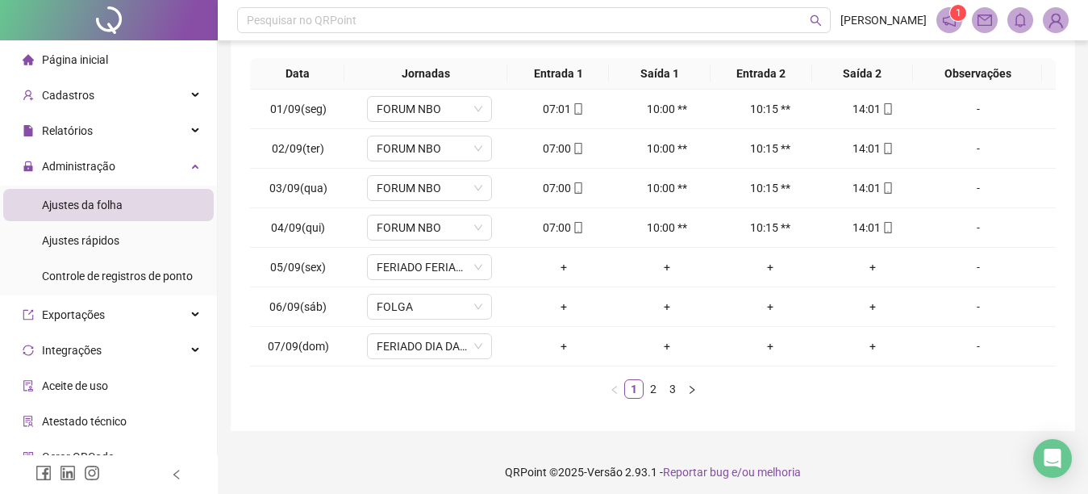
scroll to position [276, 0]
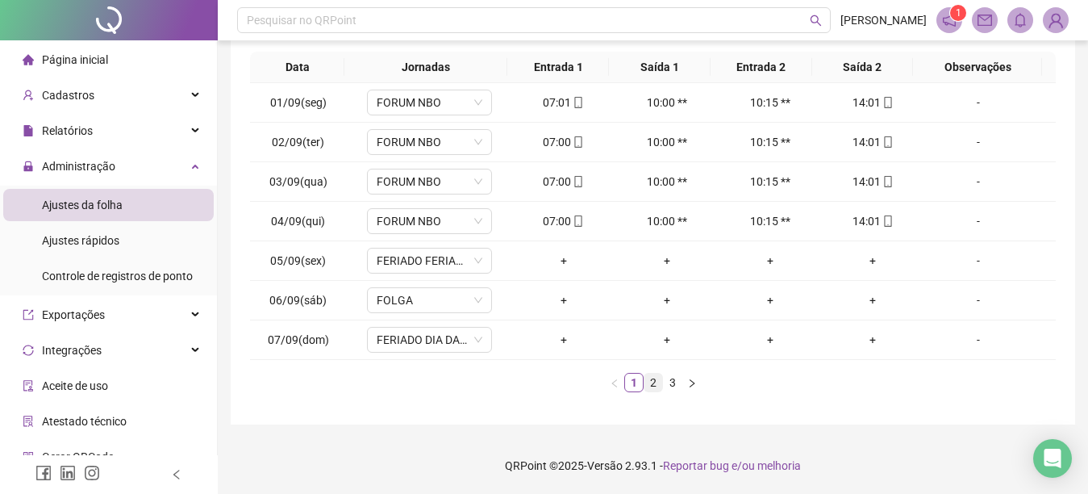
click at [652, 380] on link "2" at bounding box center [653, 382] width 18 height 18
click at [669, 384] on link "3" at bounding box center [673, 382] width 18 height 18
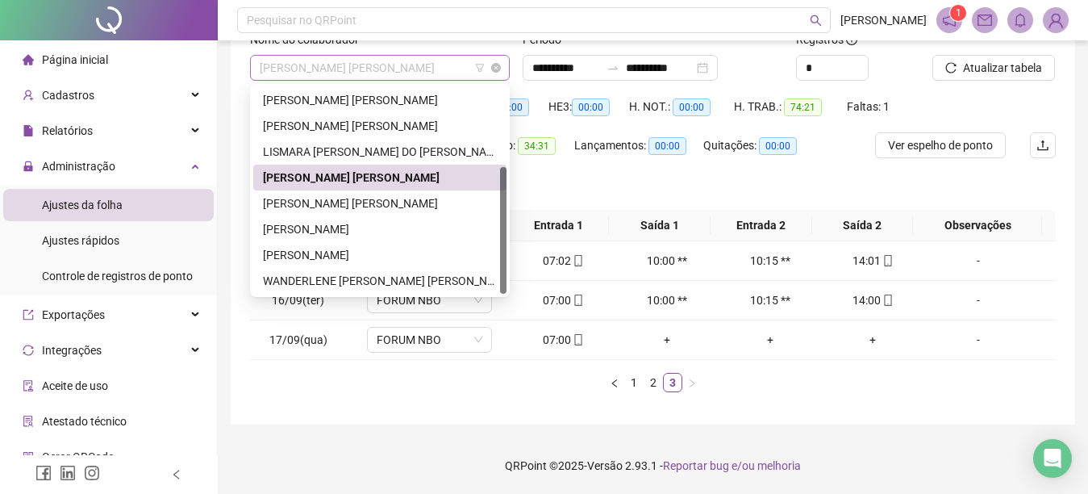
click at [436, 65] on span "[PERSON_NAME] [PERSON_NAME]" at bounding box center [380, 68] width 240 height 24
click at [384, 203] on div "[PERSON_NAME] [PERSON_NAME]" at bounding box center [380, 203] width 234 height 18
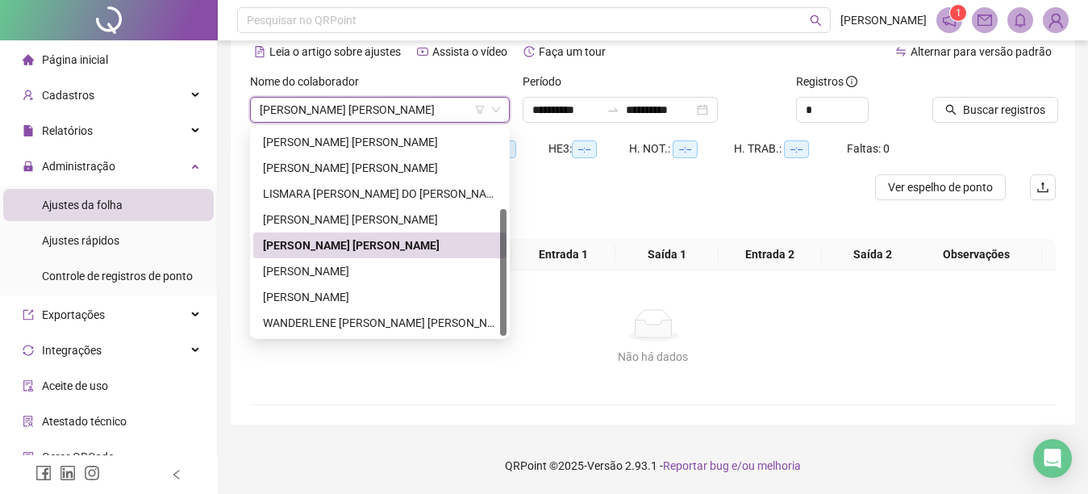
scroll to position [76, 0]
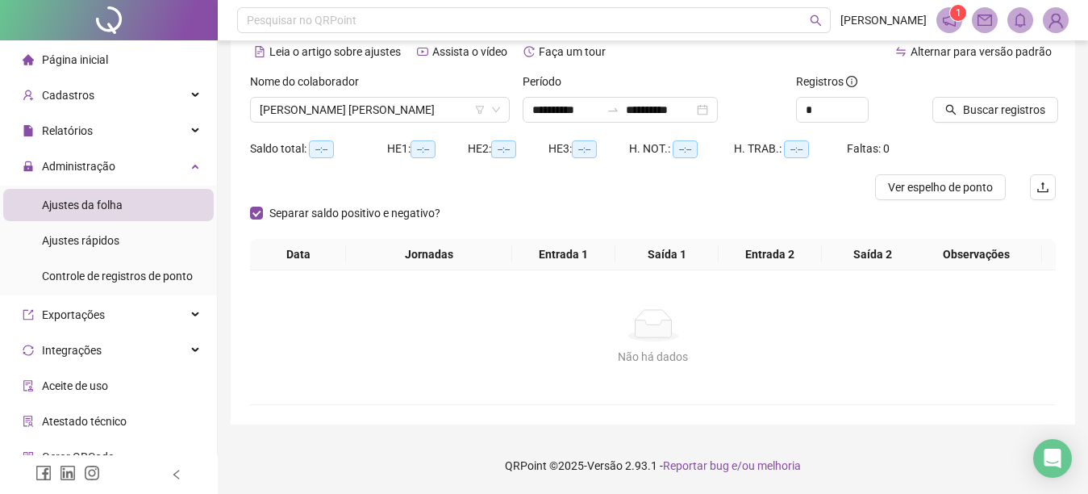
click at [947, 110] on icon "search" at bounding box center [951, 110] width 10 height 10
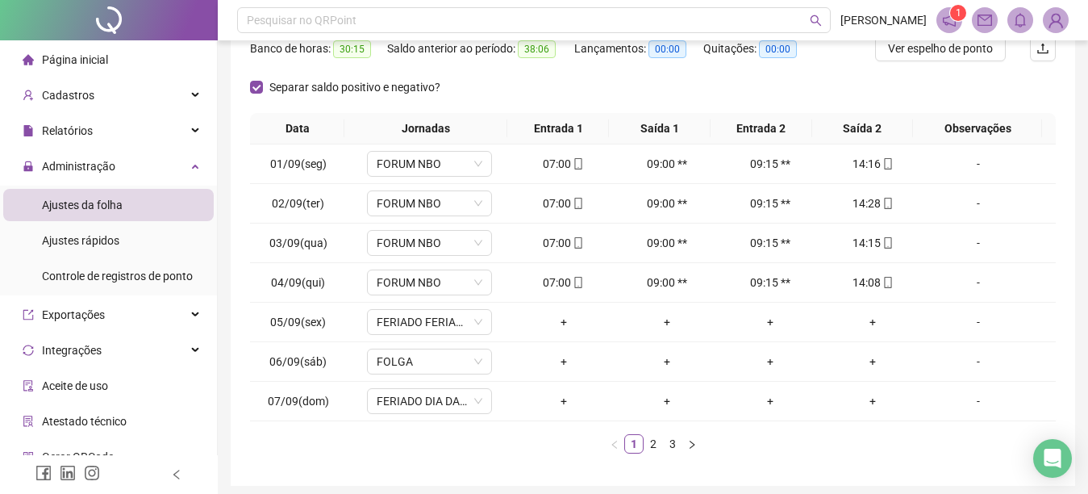
scroll to position [237, 0]
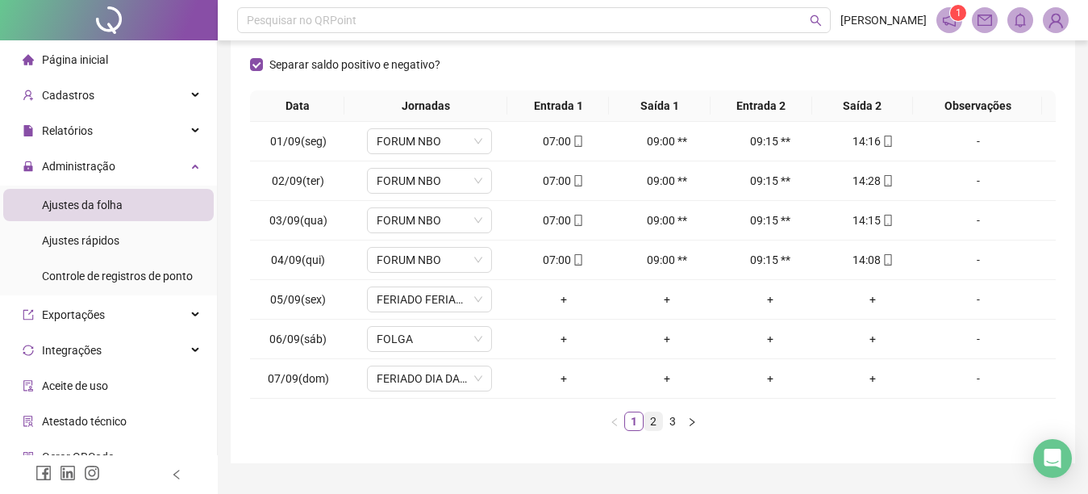
click at [651, 419] on link "2" at bounding box center [653, 421] width 18 height 18
click at [668, 421] on link "3" at bounding box center [673, 421] width 18 height 18
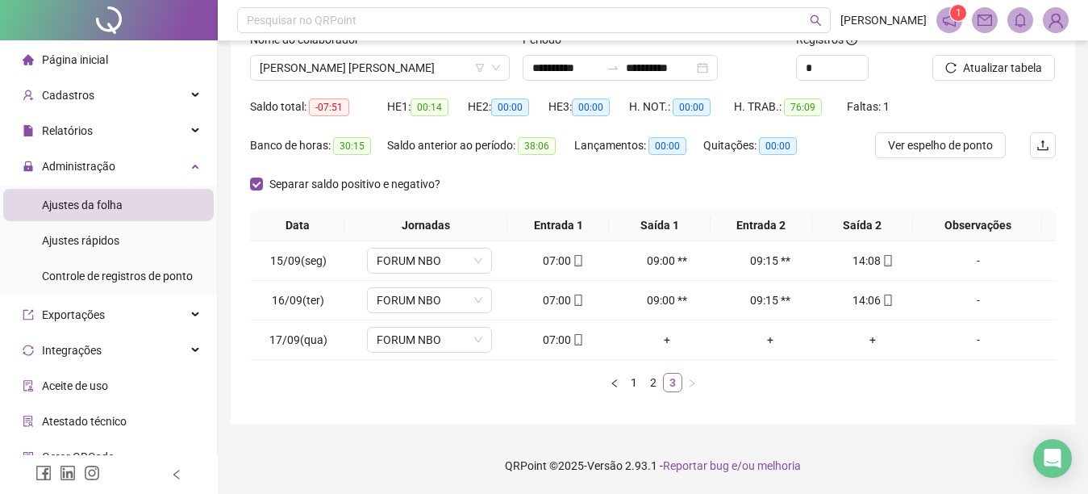
scroll to position [118, 0]
click at [408, 64] on span "[PERSON_NAME] [PERSON_NAME]" at bounding box center [380, 68] width 240 height 24
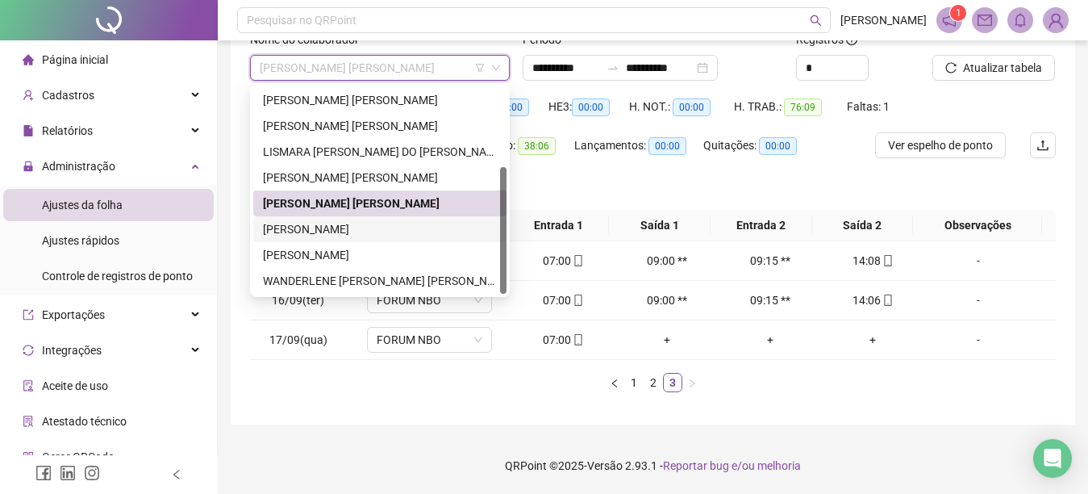
click at [386, 225] on div "[PERSON_NAME]" at bounding box center [380, 229] width 234 height 18
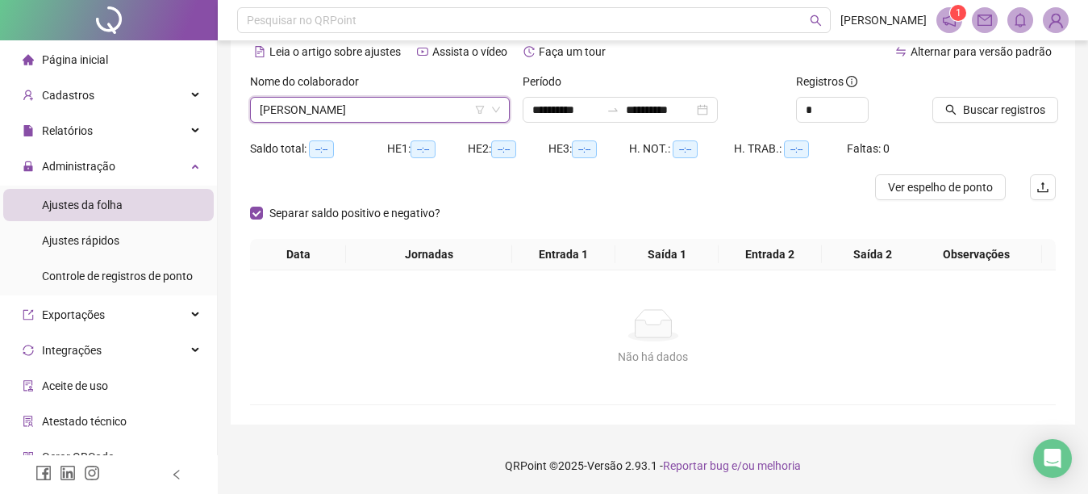
scroll to position [76, 0]
click at [949, 110] on icon "search" at bounding box center [950, 109] width 11 height 11
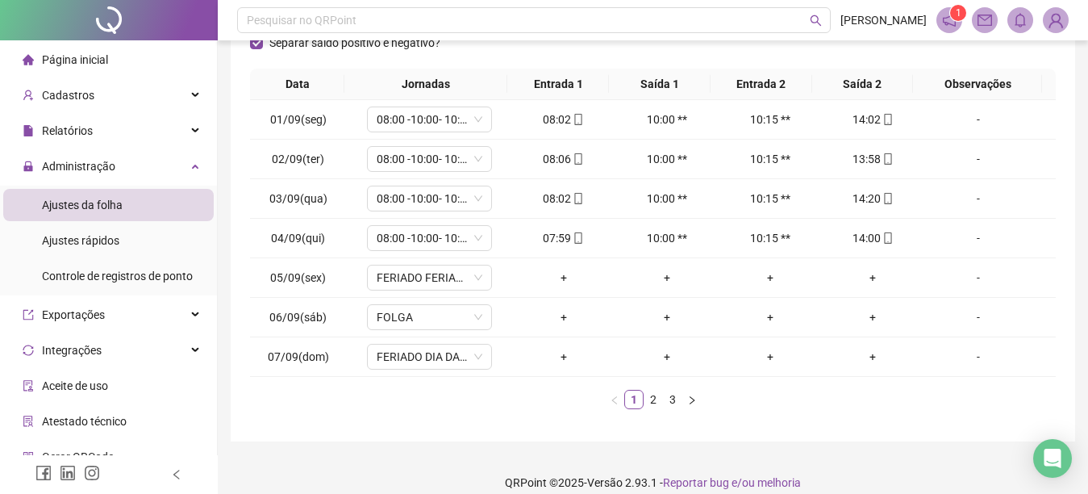
scroll to position [276, 0]
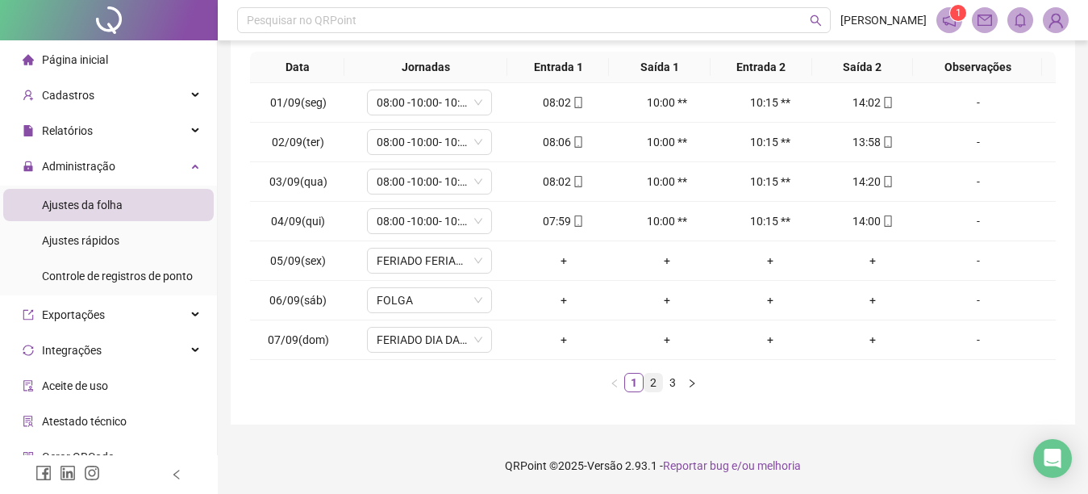
click at [653, 384] on link "2" at bounding box center [653, 382] width 18 height 18
click at [673, 384] on link "3" at bounding box center [673, 382] width 18 height 18
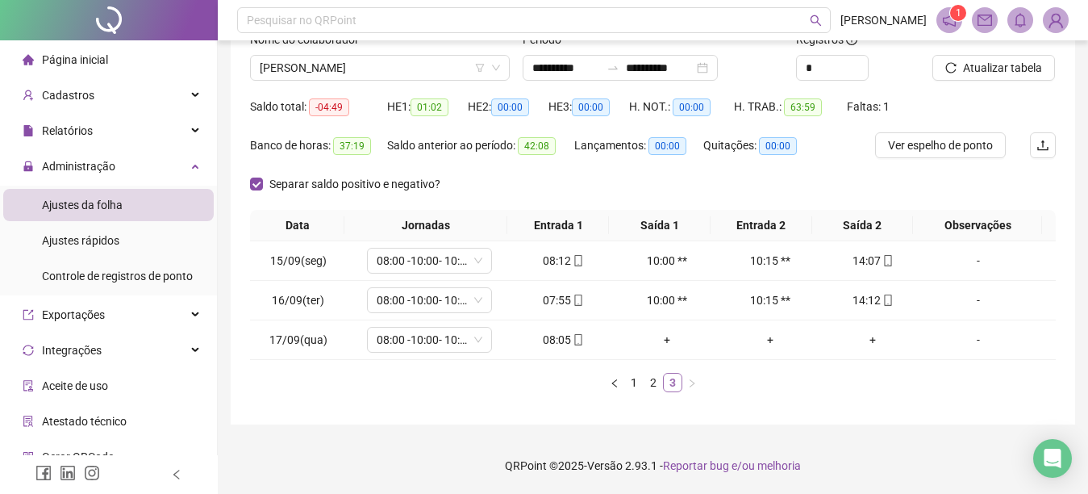
scroll to position [118, 0]
click at [397, 62] on span "[PERSON_NAME]" at bounding box center [380, 68] width 240 height 24
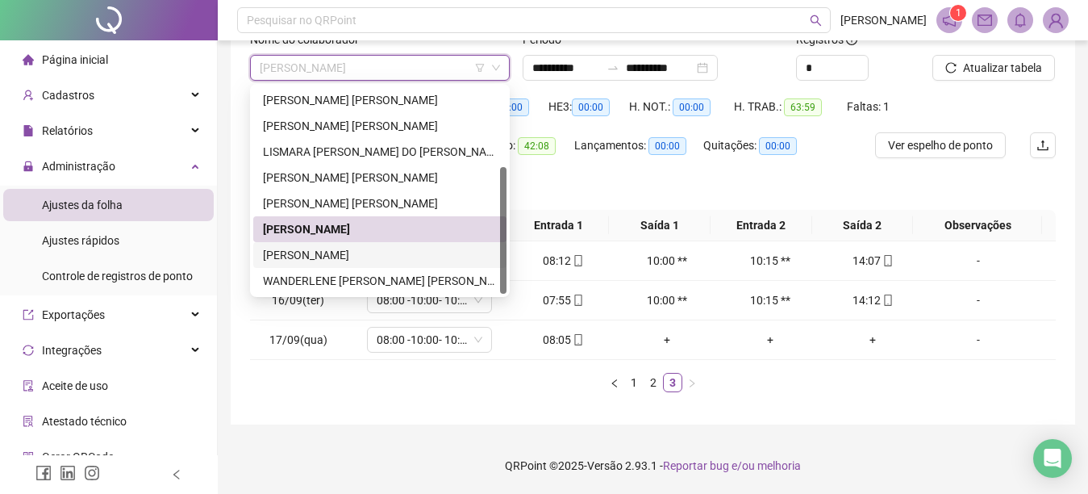
click at [389, 251] on div "[PERSON_NAME]" at bounding box center [380, 255] width 234 height 18
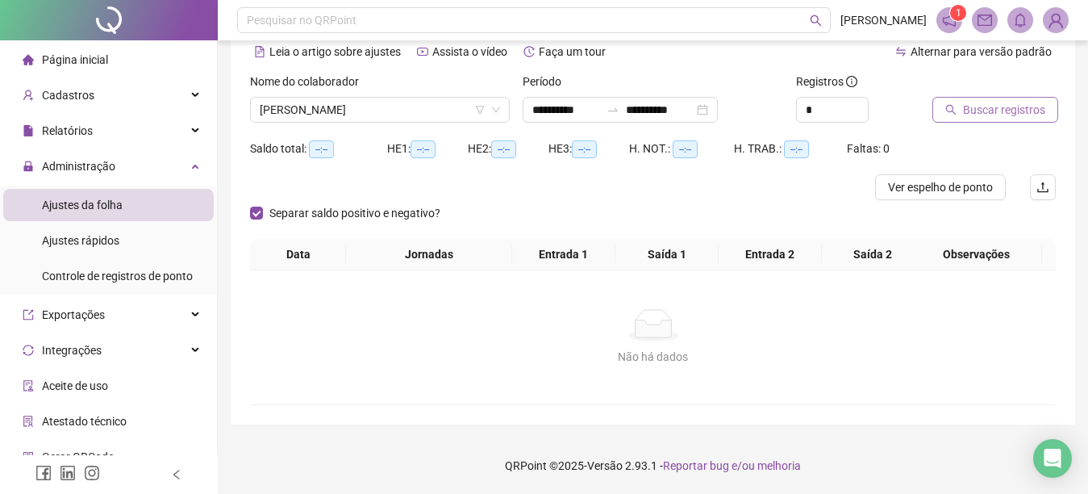
click at [947, 102] on button "Buscar registros" at bounding box center [995, 110] width 126 height 26
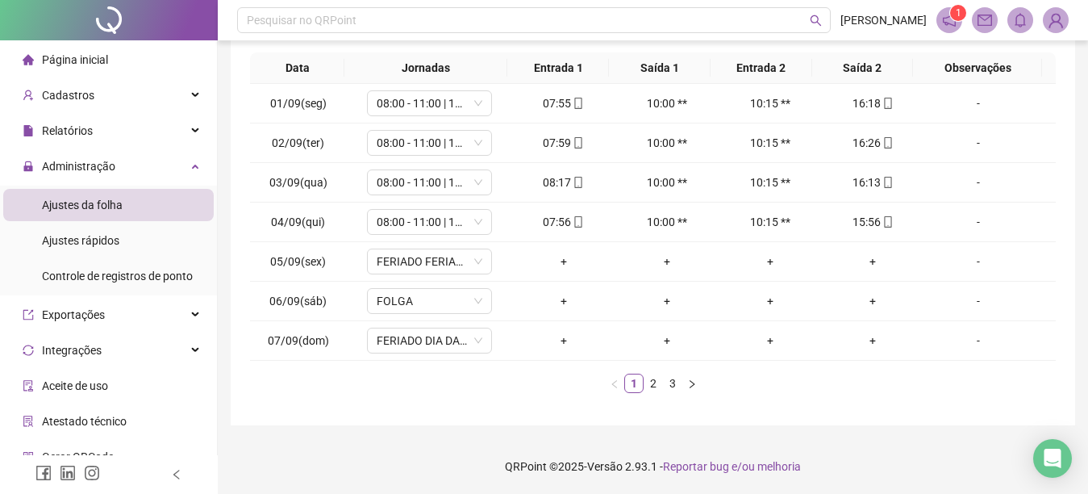
scroll to position [276, 0]
click at [651, 386] on link "2" at bounding box center [653, 382] width 18 height 18
click at [672, 382] on link "3" at bounding box center [673, 382] width 18 height 18
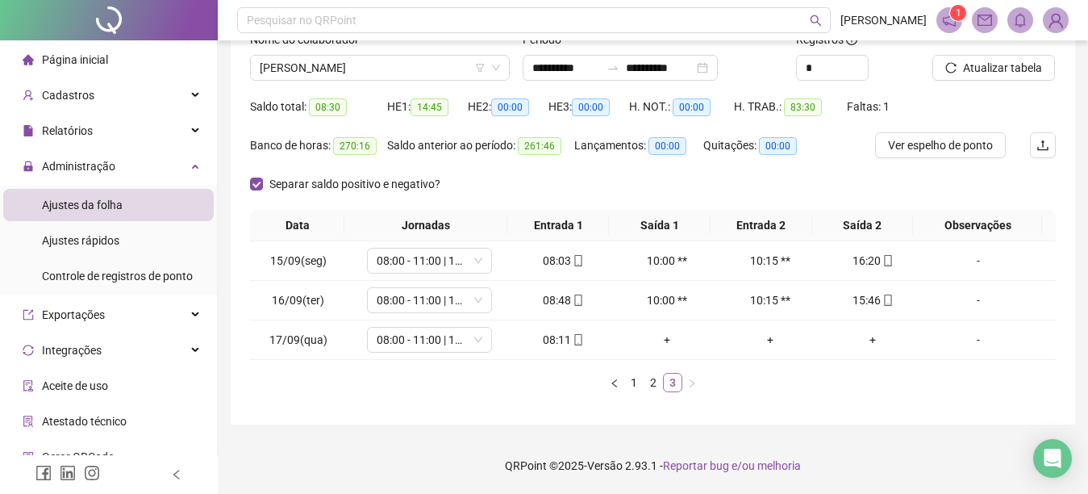
scroll to position [118, 0]
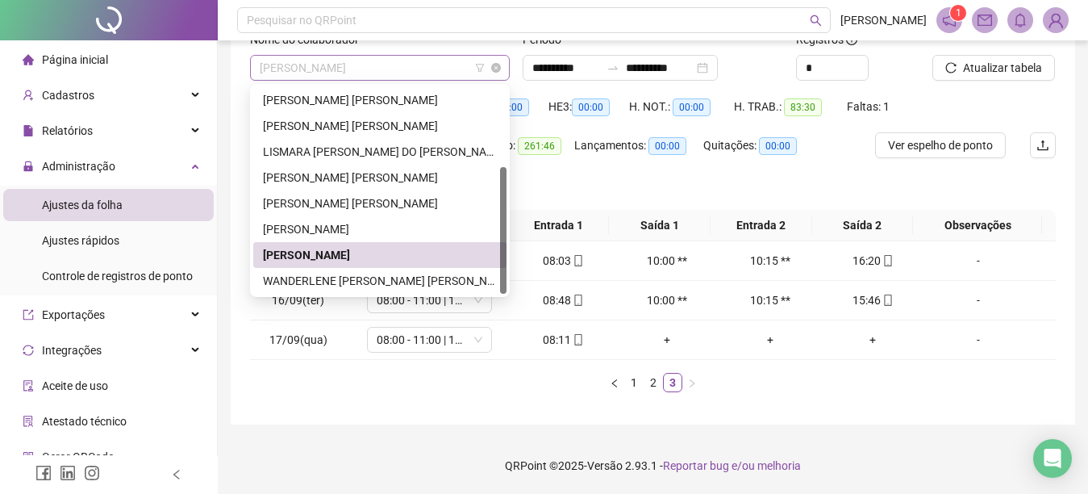
click at [390, 65] on span "[PERSON_NAME]" at bounding box center [380, 68] width 240 height 24
click at [354, 278] on div "WANDERLENE [PERSON_NAME] [PERSON_NAME]" at bounding box center [380, 281] width 234 height 18
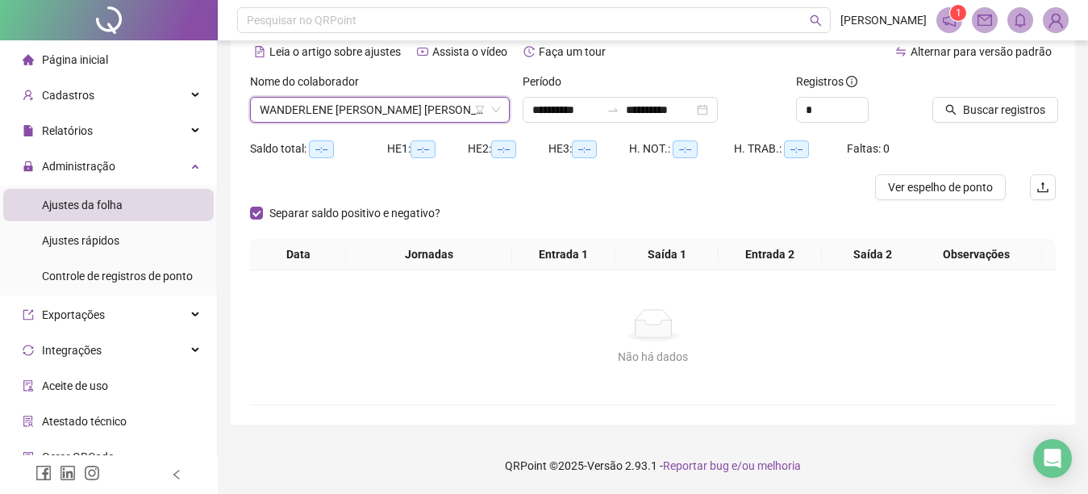
click at [950, 104] on icon "search" at bounding box center [950, 109] width 11 height 11
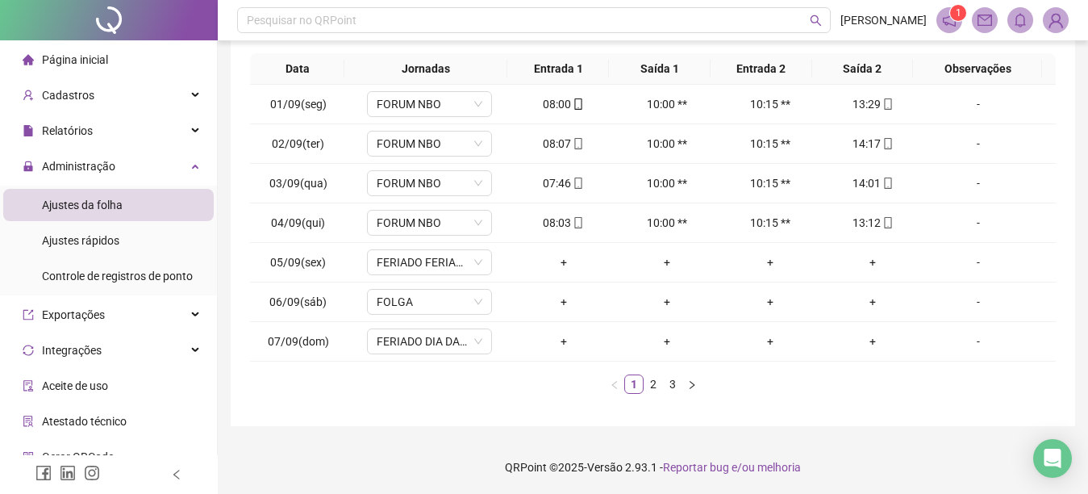
scroll to position [276, 0]
click at [650, 382] on link "2" at bounding box center [653, 382] width 18 height 18
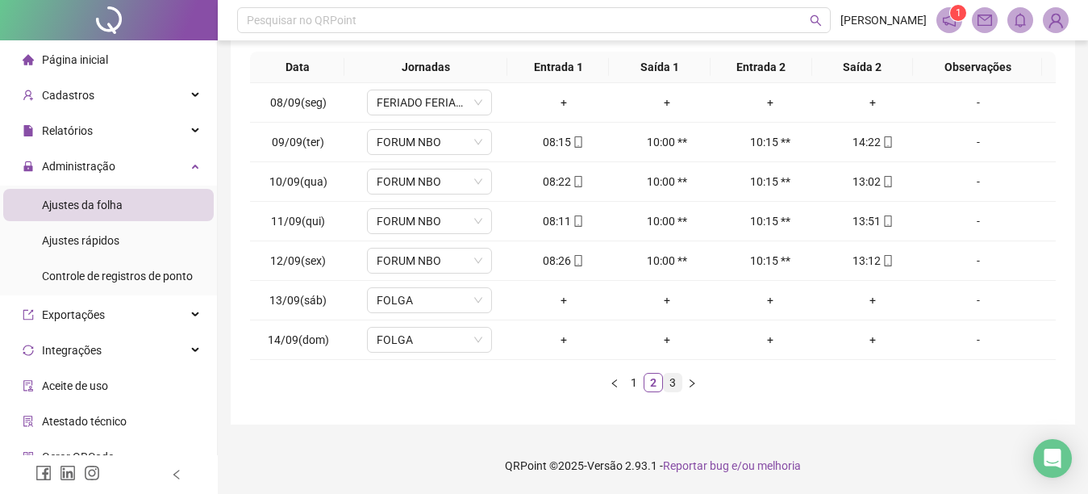
click at [673, 378] on link "3" at bounding box center [673, 382] width 18 height 18
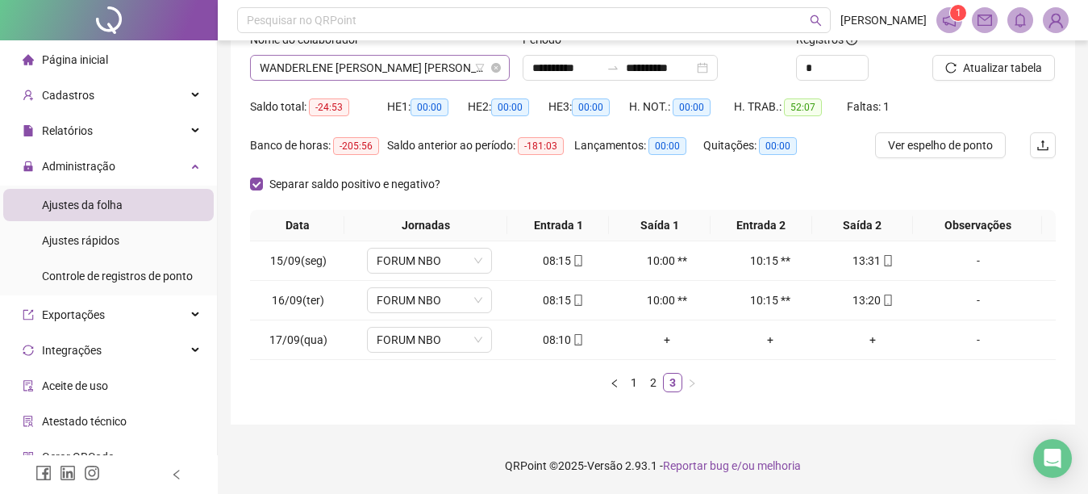
scroll to position [118, 0]
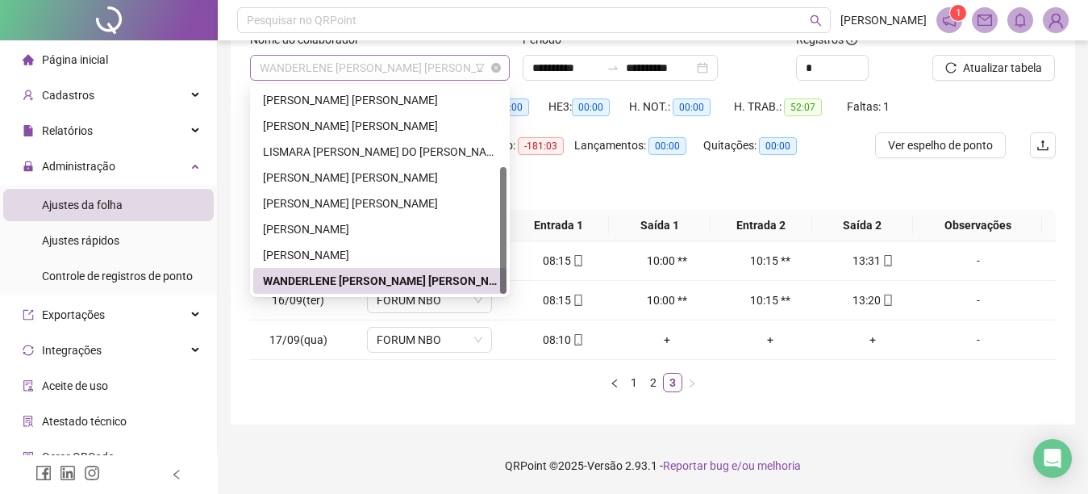
click at [463, 68] on span "WANDERLENE [PERSON_NAME] [PERSON_NAME]" at bounding box center [380, 68] width 240 height 24
click at [466, 131] on div "[PERSON_NAME] [PERSON_NAME]" at bounding box center [380, 126] width 234 height 18
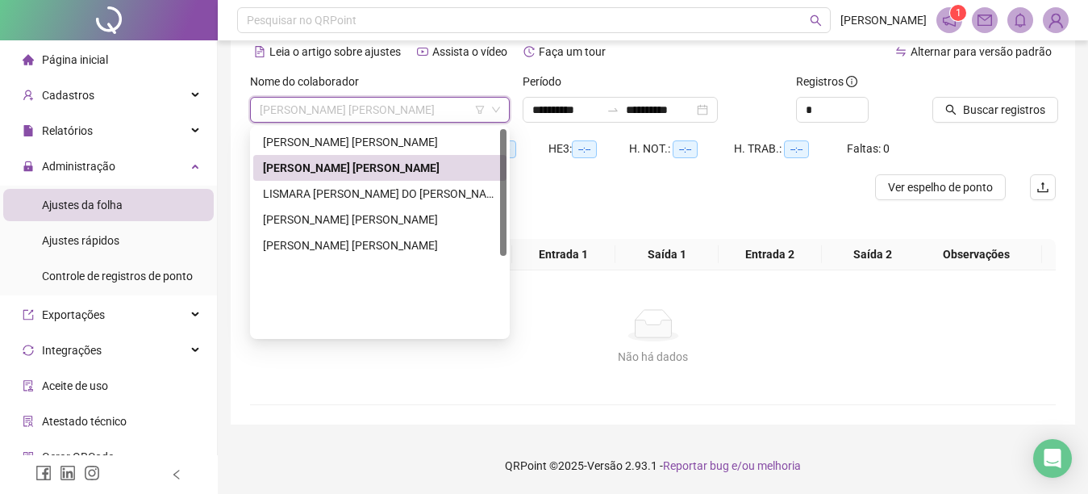
scroll to position [0, 0]
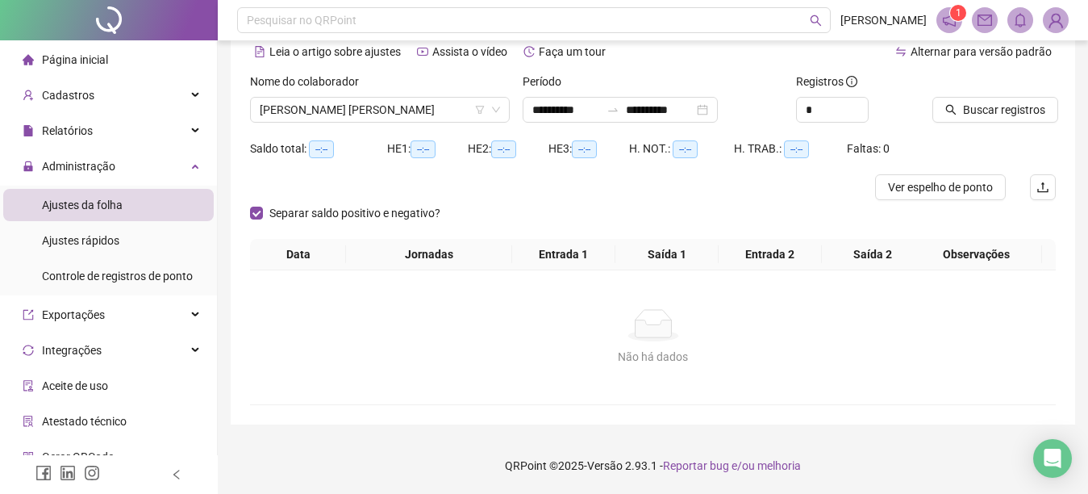
click at [130, 58] on li "Página inicial" at bounding box center [108, 60] width 211 height 32
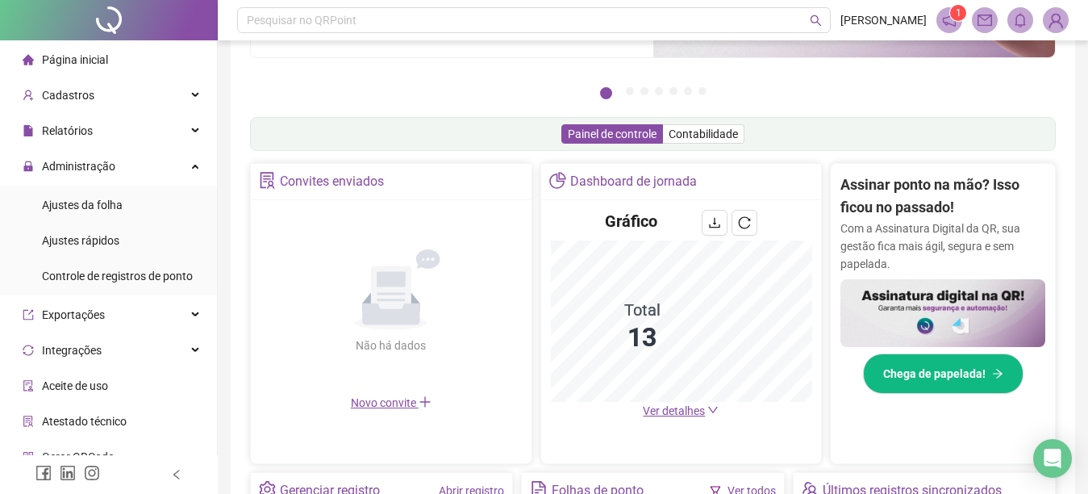
scroll to position [432, 0]
